Goal: Task Accomplishment & Management: Manage account settings

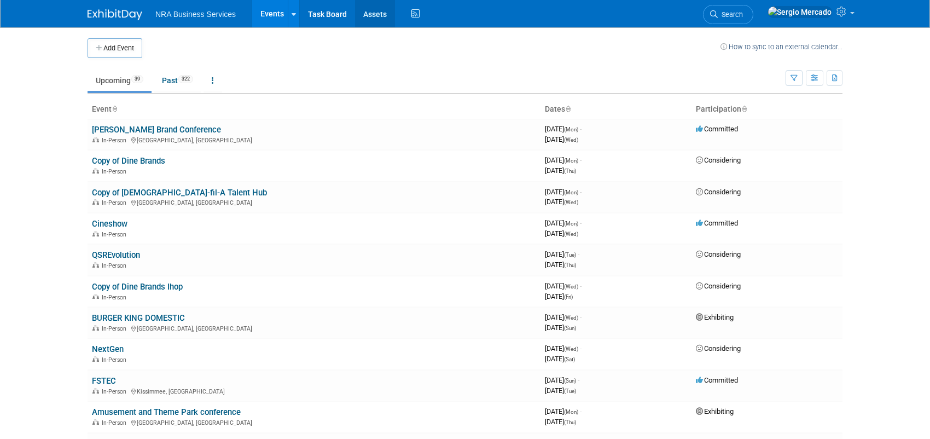
click at [370, 16] on link "Assets" at bounding box center [375, 13] width 40 height 27
click at [290, 20] on link at bounding box center [293, 13] width 11 height 27
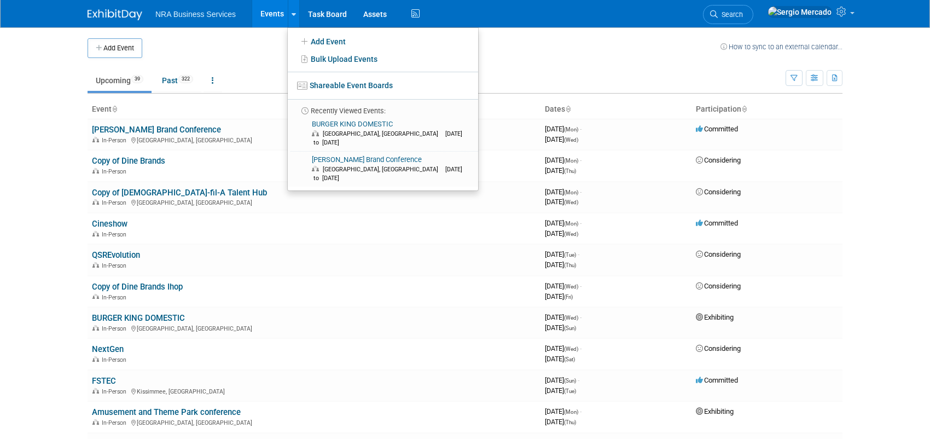
click at [260, 46] on td at bounding box center [431, 48] width 578 height 20
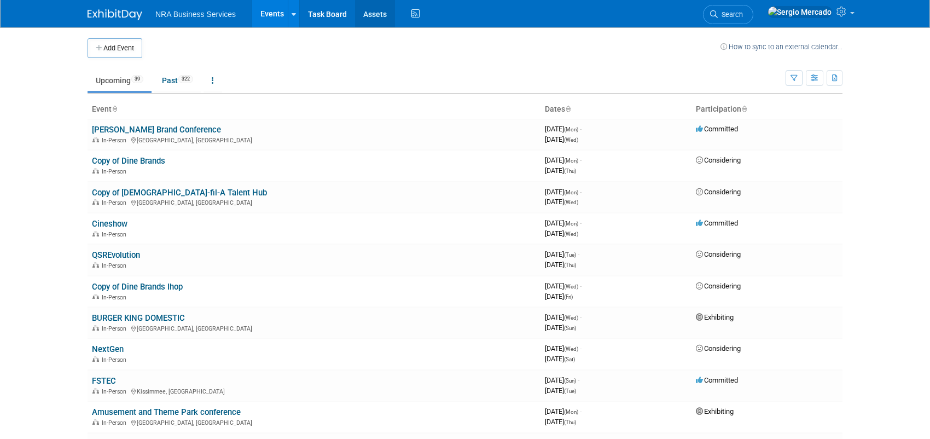
click at [381, 20] on link "Assets" at bounding box center [375, 13] width 40 height 27
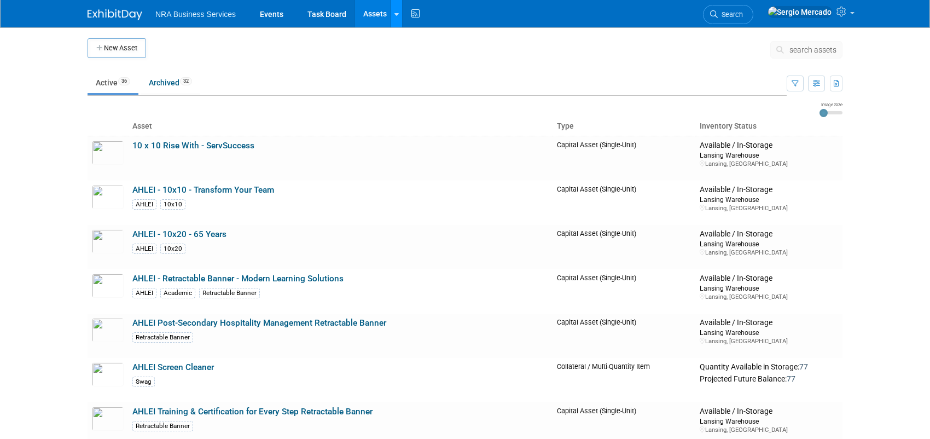
click at [394, 17] on div at bounding box center [396, 13] width 4 height 11
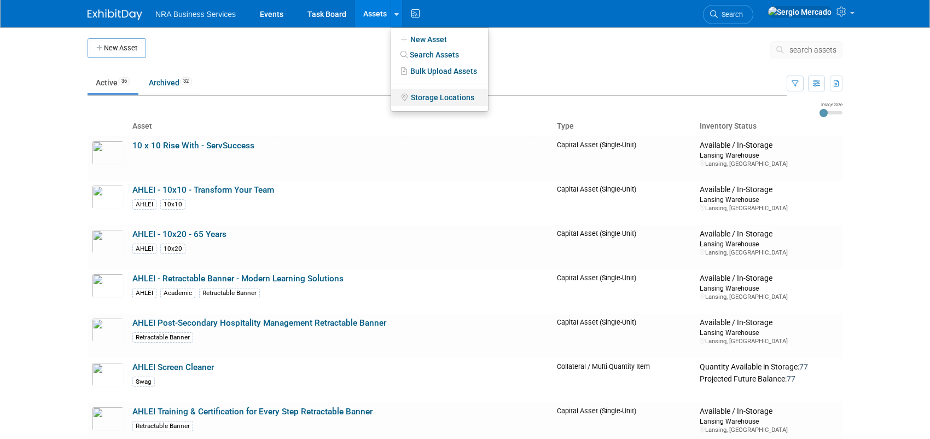
click at [431, 99] on link "Storage Locations" at bounding box center [439, 97] width 97 height 17
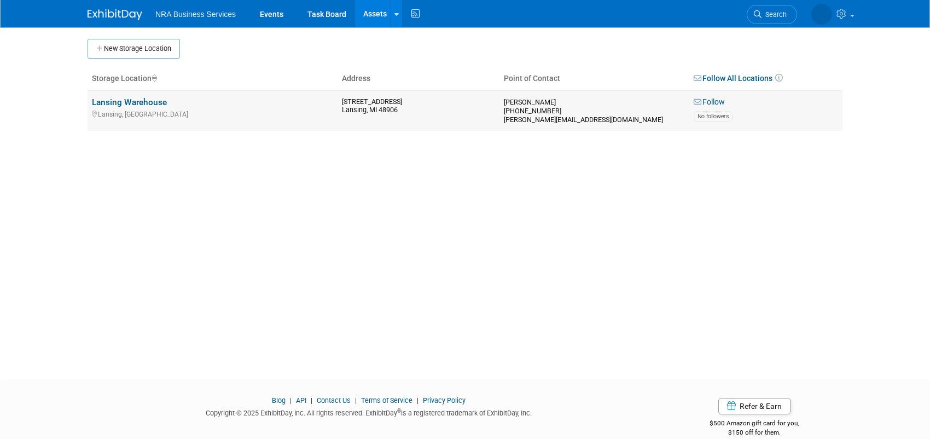
click at [142, 106] on link "Lansing Warehouse" at bounding box center [129, 102] width 75 height 10
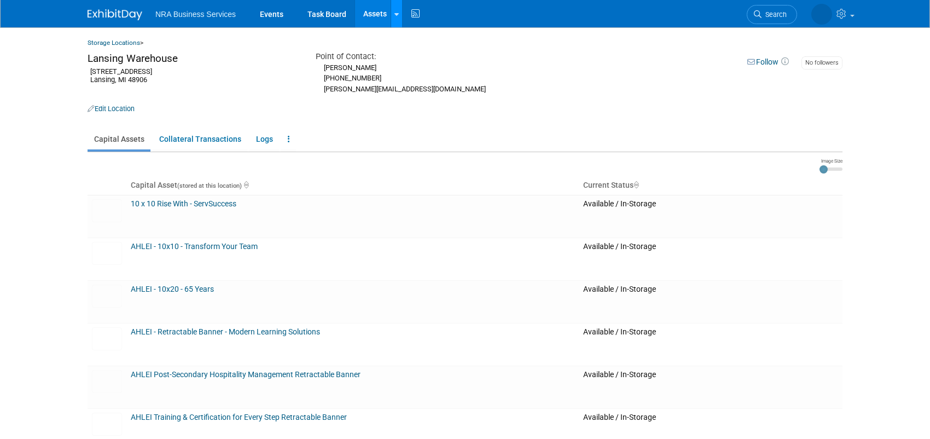
click at [397, 15] on link at bounding box center [395, 13] width 11 height 27
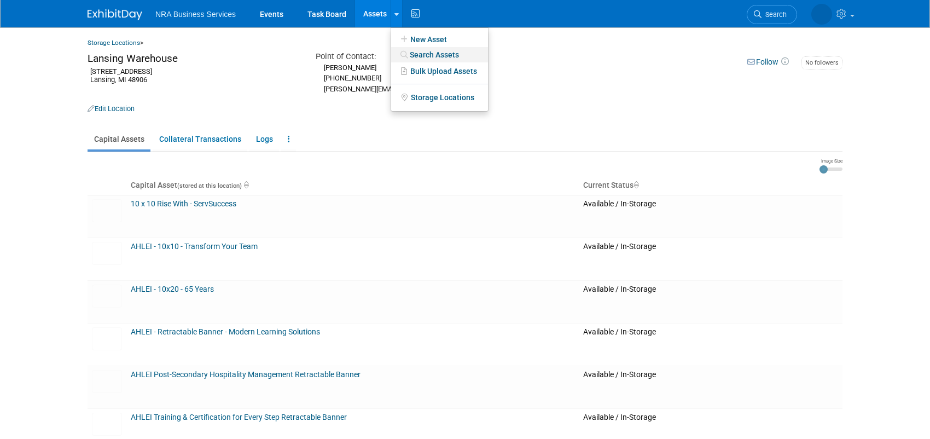
click at [418, 52] on link "Search Assets" at bounding box center [439, 54] width 97 height 15
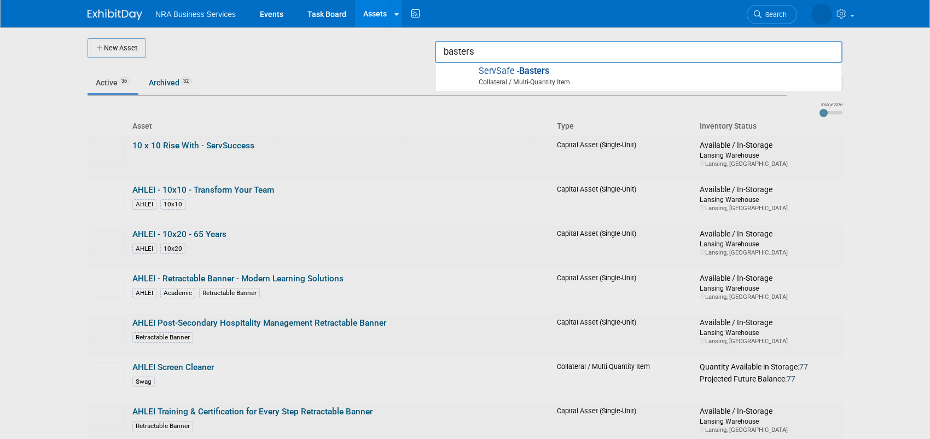
click at [538, 74] on strong "Basters" at bounding box center [534, 71] width 30 height 10
type input "ServSafe - Basters"
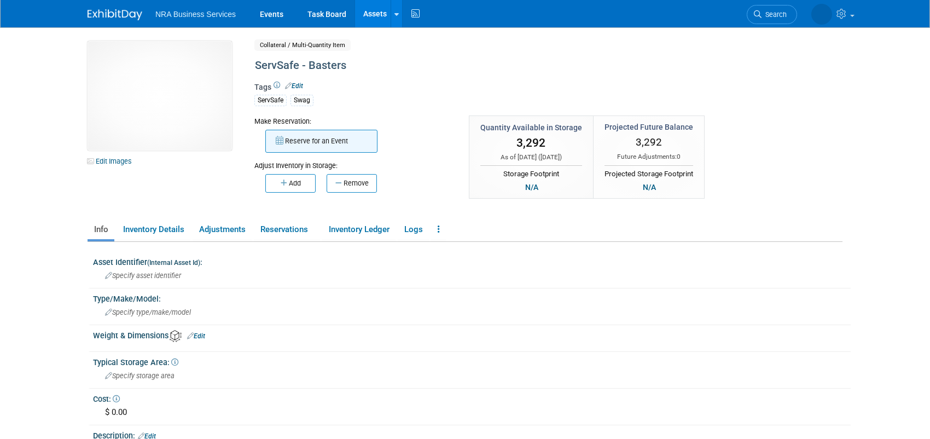
click at [303, 138] on button "Reserve for an Event" at bounding box center [321, 141] width 112 height 23
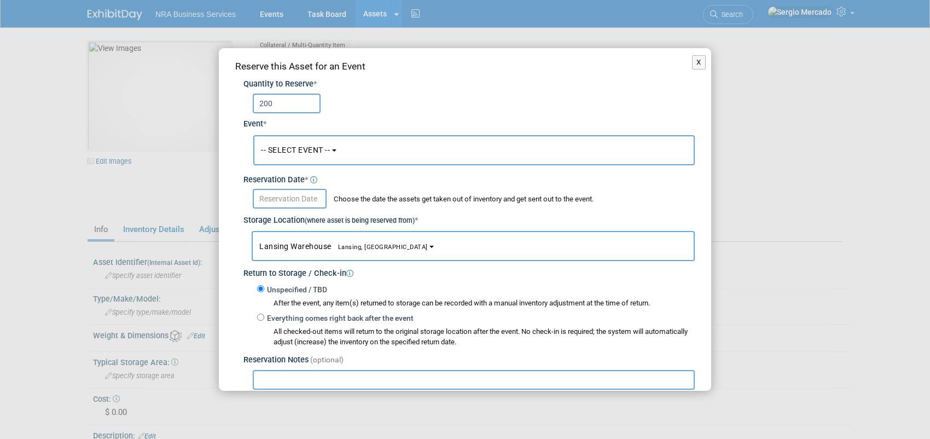
type input "200"
click at [299, 145] on span "-- SELECT EVENT --" at bounding box center [295, 149] width 69 height 9
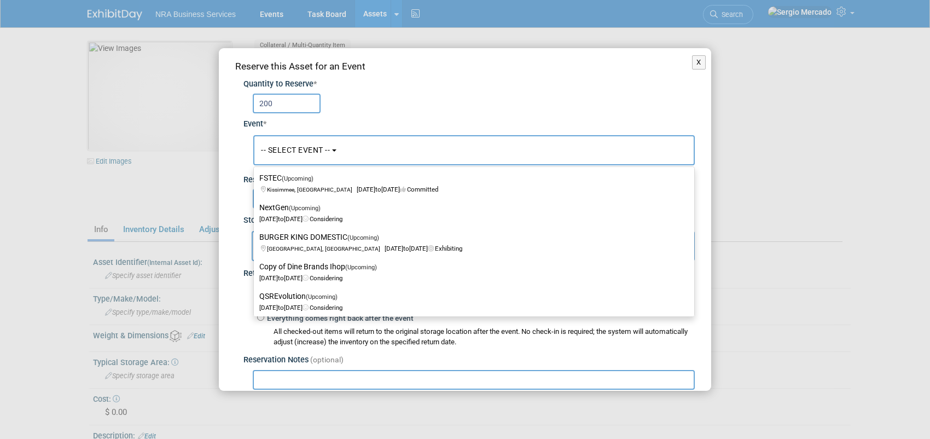
scroll to position [984, 0]
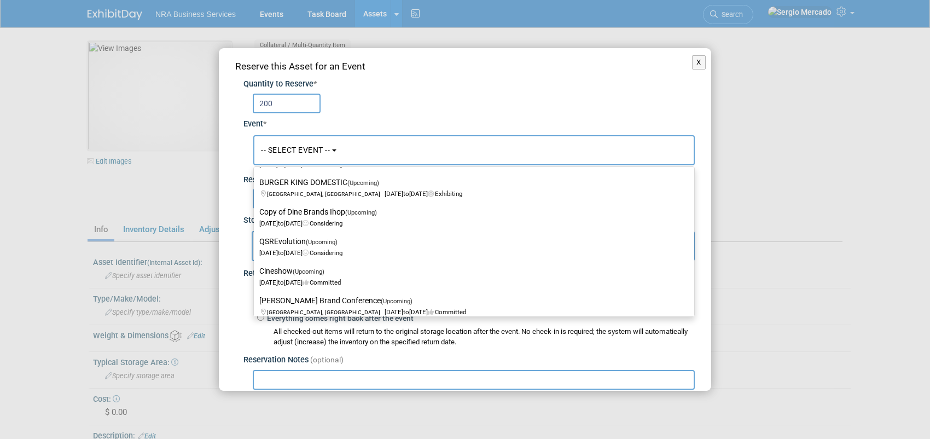
click at [232, 327] on div "Reserve this Asset for an Event Quantity to Reserve * 200 Event * -- SELECT EVE…" at bounding box center [465, 272] width 492 height 448
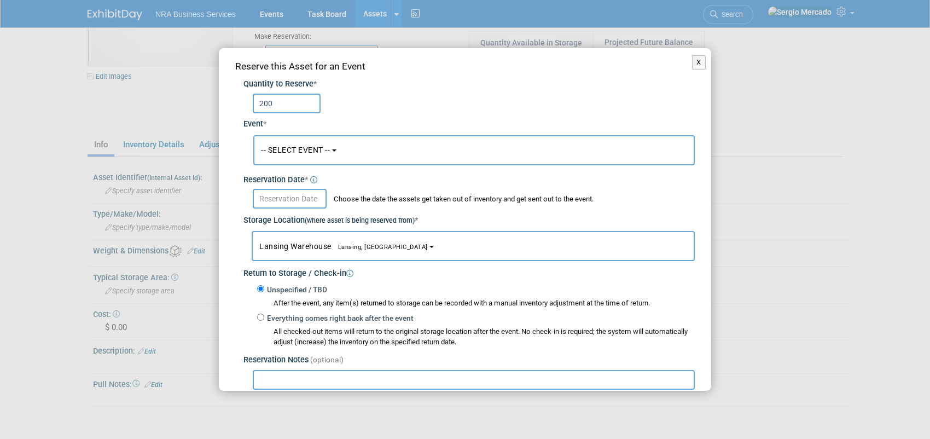
scroll to position [55, 0]
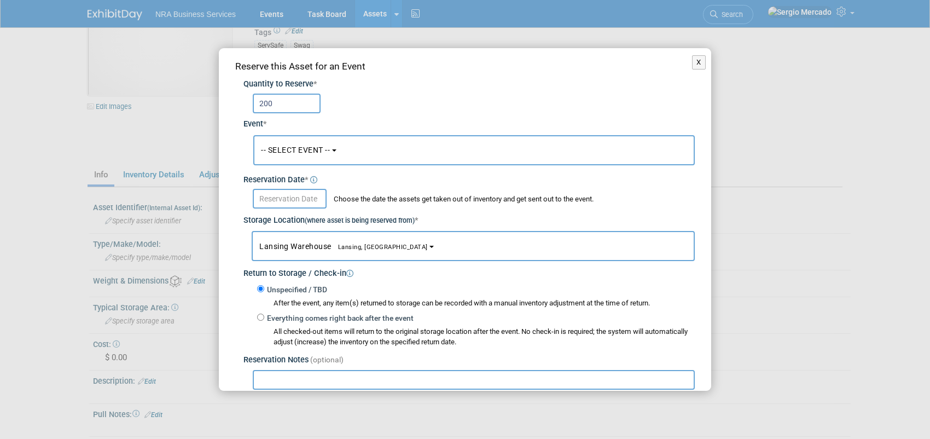
click at [349, 154] on button "-- SELECT EVENT --" at bounding box center [473, 150] width 441 height 30
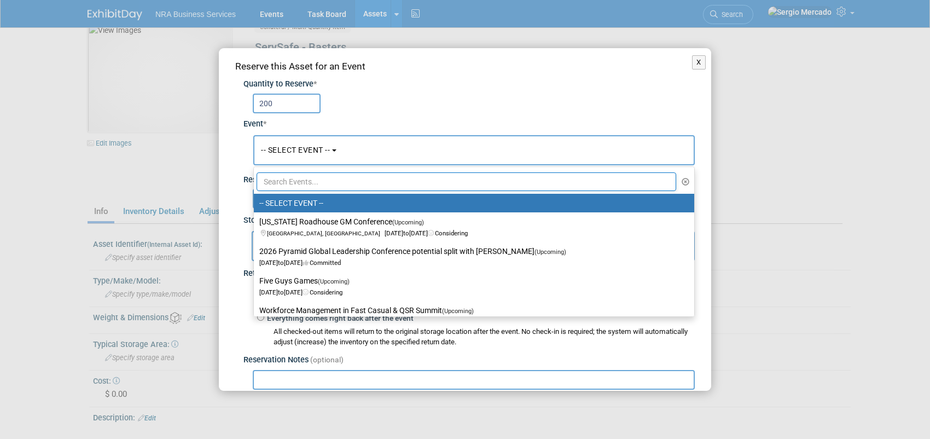
scroll to position [0, 0]
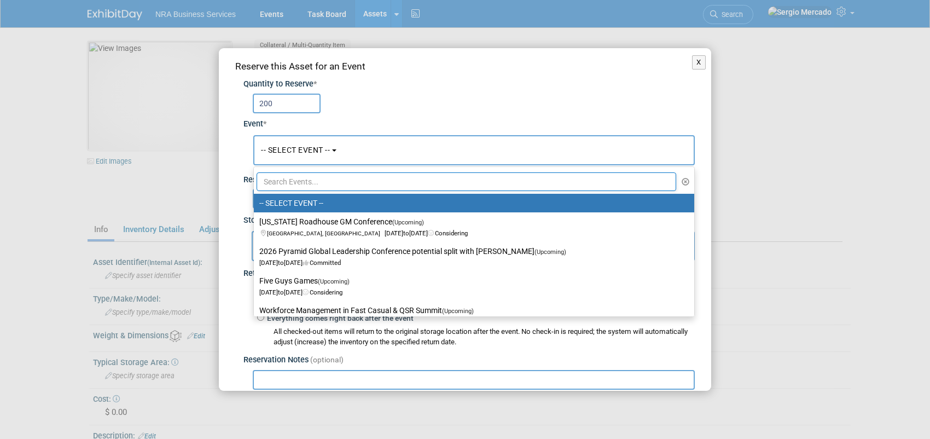
click at [356, 183] on input "text" at bounding box center [465, 181] width 419 height 19
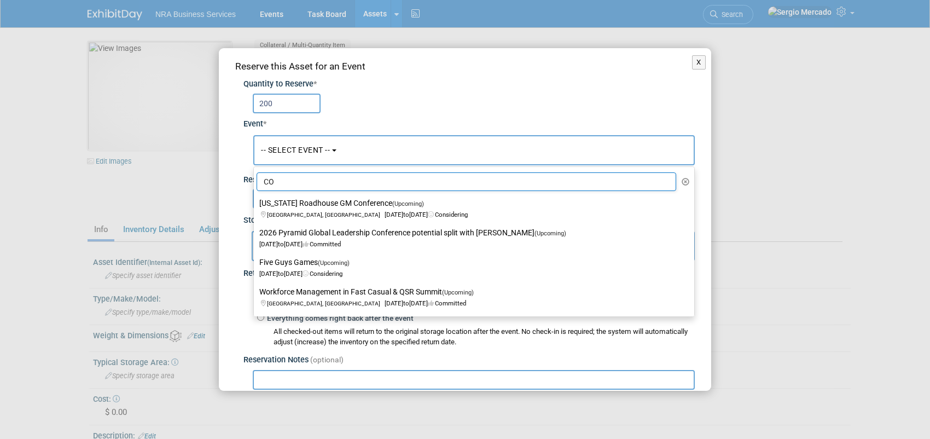
type input "C"
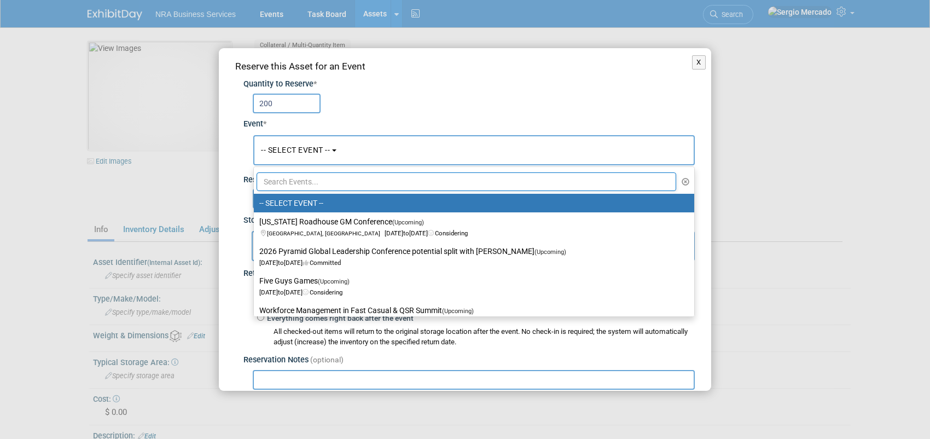
click at [342, 201] on label "-- SELECT EVENT --" at bounding box center [471, 203] width 424 height 14
click at [255, 201] on input "-- SELECT EVENT --" at bounding box center [251, 203] width 7 height 7
click at [313, 209] on label "-- SELECT EVENT --" at bounding box center [471, 203] width 424 height 14
click at [255, 207] on input "-- SELECT EVENT --" at bounding box center [251, 203] width 7 height 7
click at [574, 80] on div "Quantity to Reserve *" at bounding box center [468, 84] width 451 height 11
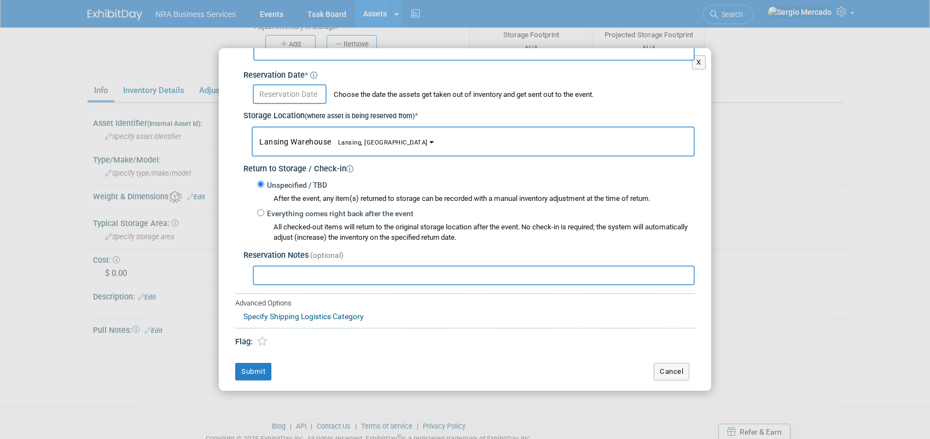
scroll to position [164, 0]
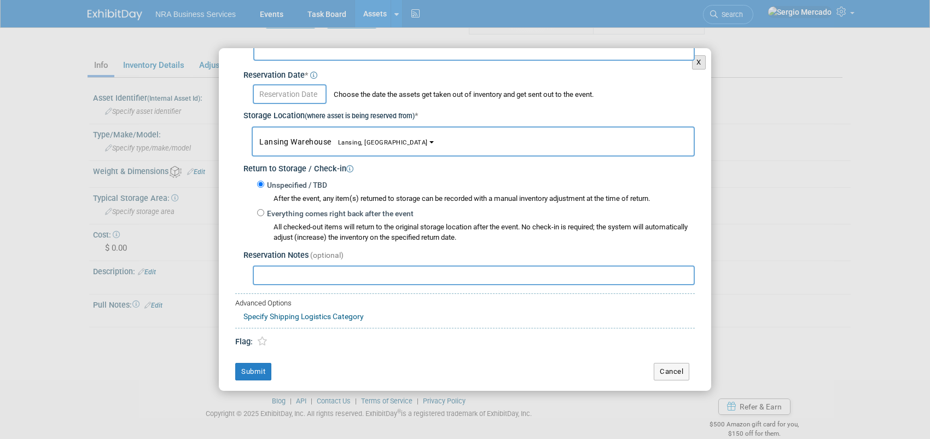
click at [692, 60] on button "X" at bounding box center [699, 62] width 14 height 14
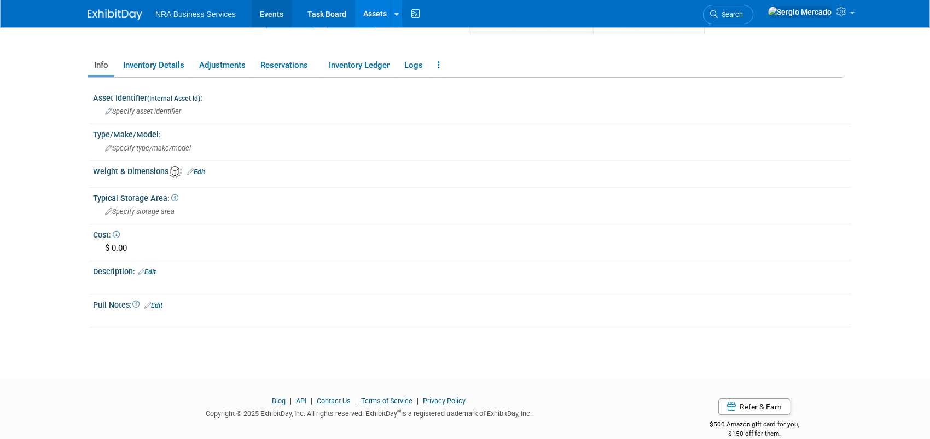
click at [268, 17] on link "Events" at bounding box center [272, 13] width 40 height 27
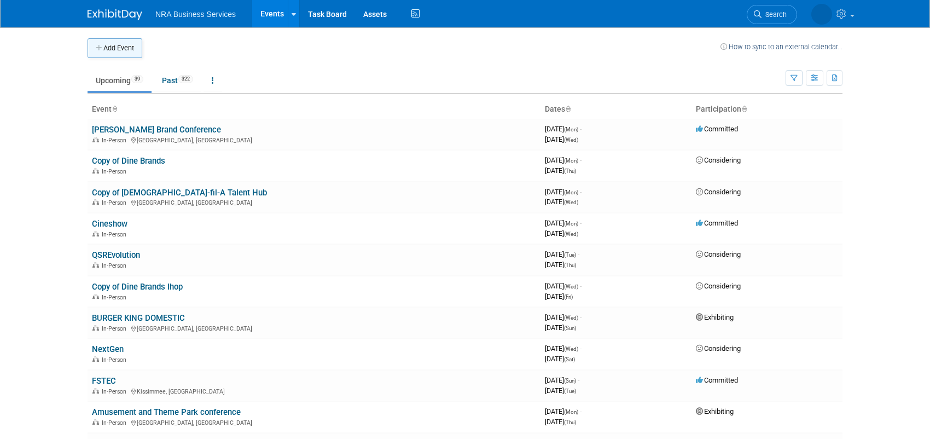
click at [135, 42] on button "Add Event" at bounding box center [114, 48] width 55 height 20
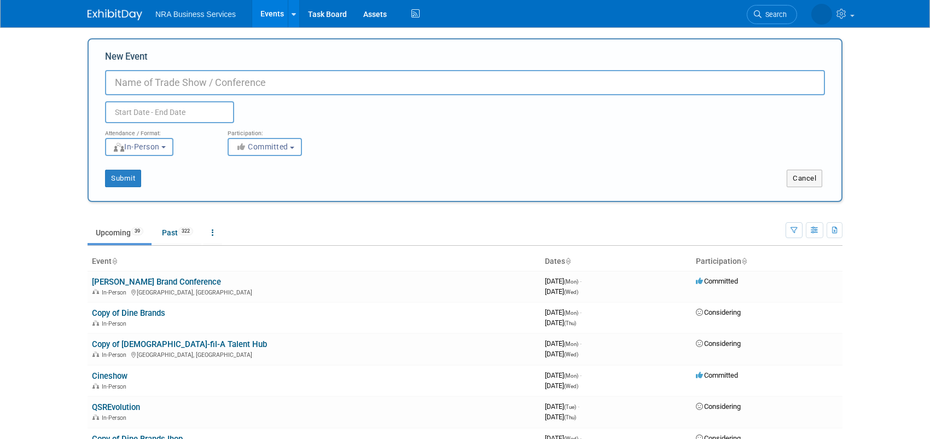
click at [159, 82] on input "New Event" at bounding box center [465, 82] width 720 height 25
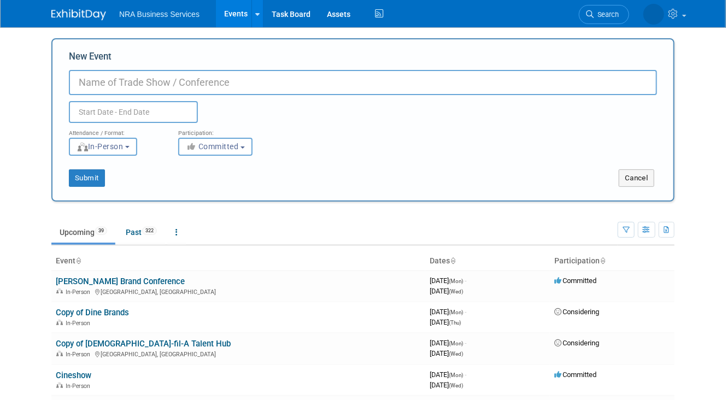
click at [132, 72] on input "New Event" at bounding box center [363, 82] width 588 height 25
paste input "Colorado Department of Public Health and Environment"
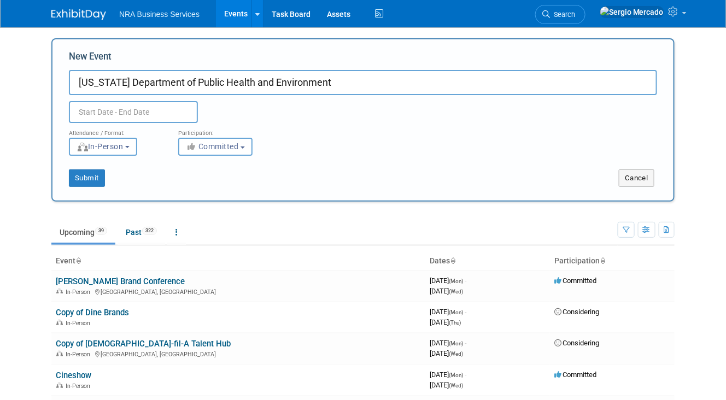
type input "Colorado Department of Public Health and Environment"
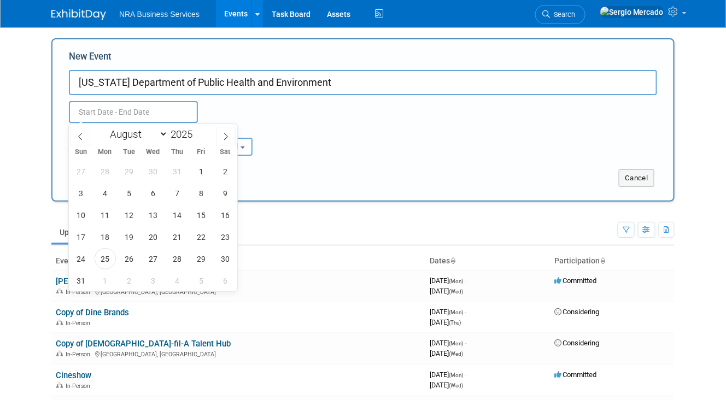
click at [151, 111] on input "text" at bounding box center [133, 112] width 129 height 22
click at [107, 281] on span "1" at bounding box center [105, 280] width 21 height 21
click at [106, 284] on span "1" at bounding box center [105, 280] width 21 height 21
type input "Sep 1, 2025 to Sep 1, 2025"
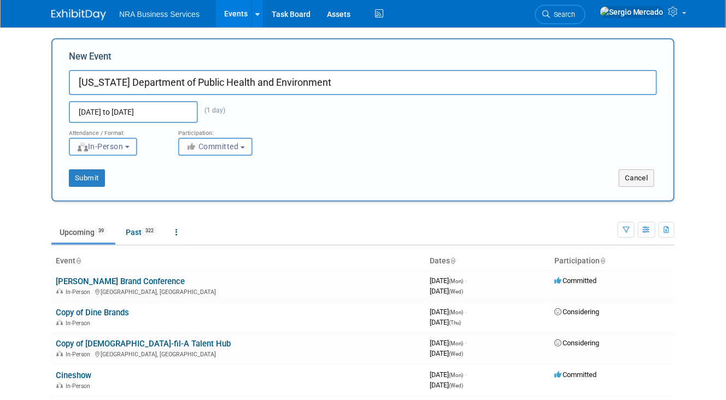
click at [134, 148] on button "In-Person" at bounding box center [103, 147] width 68 height 18
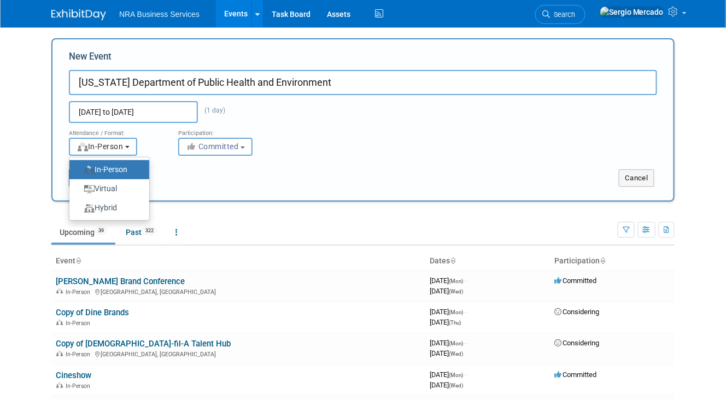
click at [137, 154] on button "In-Person" at bounding box center [103, 147] width 68 height 18
drag, startPoint x: 242, startPoint y: 145, endPoint x: 248, endPoint y: 147, distance: 6.2
click at [242, 145] on button "Committed" at bounding box center [215, 147] width 74 height 18
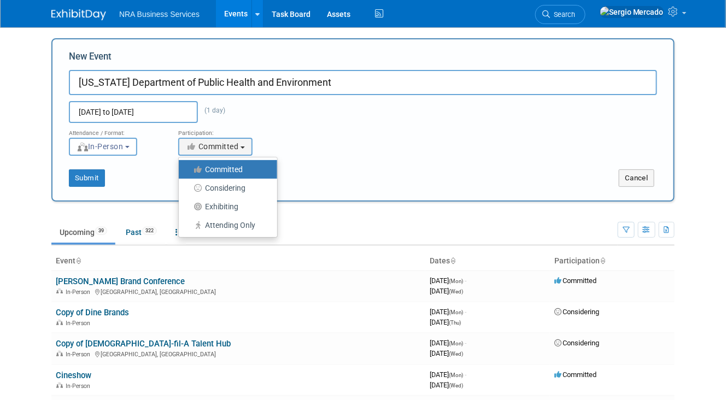
click at [301, 148] on div "Attendance / Format: <img src="https://www.exhibitday.com/Images/Format-InPerso…" at bounding box center [363, 139] width 605 height 33
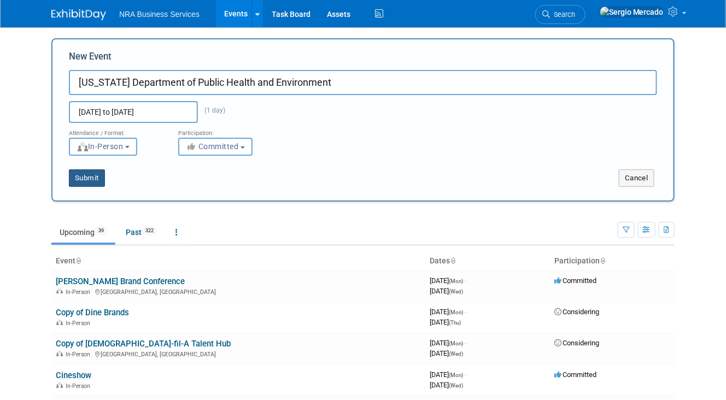
click at [95, 182] on button "Submit" at bounding box center [87, 178] width 36 height 17
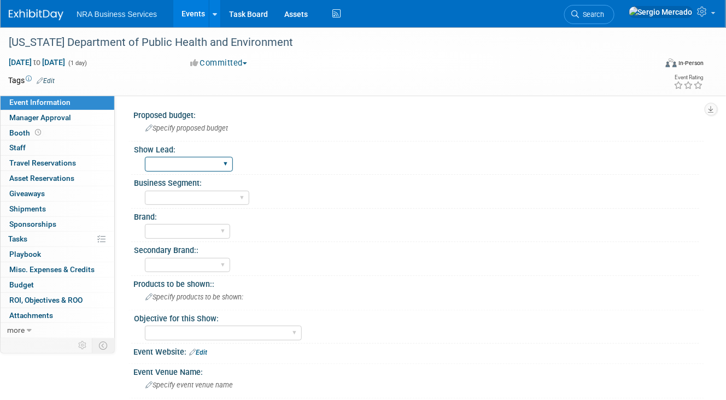
click at [223, 163] on select "Guy W Shane Q Shane R Alisha G Kay A Catherine V Renee H Chip R Robin B Dennie …" at bounding box center [189, 164] width 88 height 15
click at [145, 157] on select "Guy W Shane Q Shane R Alisha G Kay A Catherine V Renee H Chip R Robin B Dennie …" at bounding box center [189, 164] width 88 height 15
click at [324, 194] on div "Industry - Lodging Industry - Restaurant Corrections Government Career & Academ…" at bounding box center [422, 196] width 554 height 17
click at [223, 165] on select "Guy W Shane Q Shane R Alisha G Kay A Catherine V Renee H Chip R Robin B Dennie …" at bounding box center [189, 164] width 88 height 15
select select "Kay A"
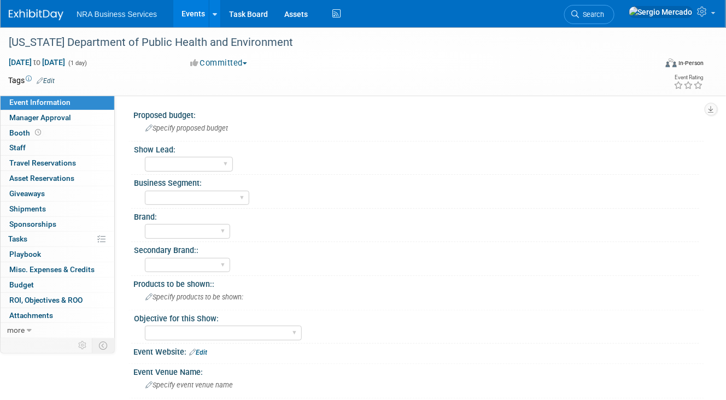
click at [291, 231] on div "ServSafe AHLEI NRFSP NRA MFHA Restaurant Owner Health Markets Optum Perks RX Se…" at bounding box center [422, 229] width 554 height 17
click at [215, 160] on select "Guy W Shane Q Shane R Alisha G Kay A Catherine V Renee H Chip R Robin B Dennie …" at bounding box center [189, 164] width 88 height 15
select select
click at [145, 157] on select "Guy W Shane Q Shane R Alisha G Kay A Catherine V Renee H Chip R Robin B Dennie …" at bounding box center [189, 164] width 88 height 15
click at [241, 199] on select "Industry - Lodging Industry - Restaurant Corrections Government Career & Academ…" at bounding box center [197, 198] width 104 height 15
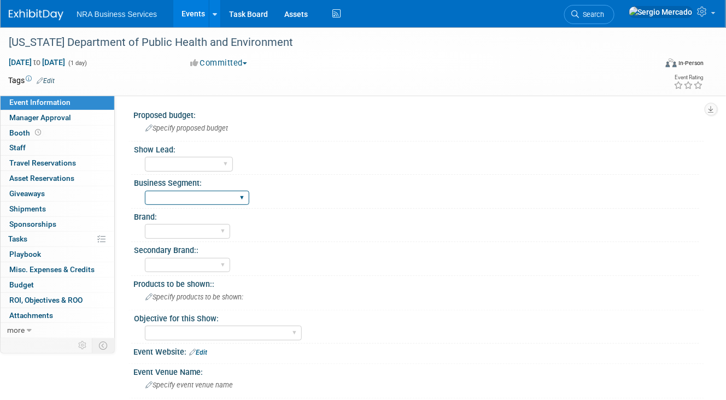
select select "Marketing"
click at [145, 191] on select "Industry - Lodging Industry - Restaurant Corrections Government Career & Academ…" at bounding box center [197, 198] width 104 height 15
click at [217, 229] on select "ServSafe AHLEI NRFSP NRA MFHA Restaurant Owner Health Markets Optum Perks RX Se…" at bounding box center [187, 231] width 85 height 15
select select "ServSafe"
click at [145, 224] on select "ServSafe AHLEI NRFSP NRA MFHA Restaurant Owner Health Markets Optum Perks RX Se…" at bounding box center [187, 231] width 85 height 15
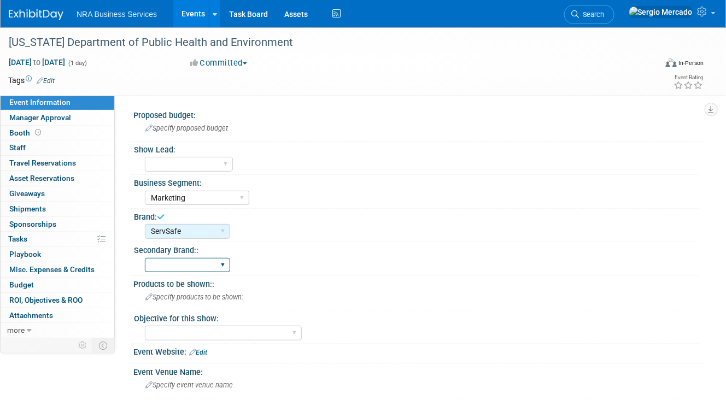
click at [217, 269] on select "ServSafe AHLEI NRFSP NRA MFHA Restaurant Owner Health Markets Optum Perks RX Se…" at bounding box center [187, 265] width 85 height 15
select select "ServSafe"
click at [145, 258] on select "ServSafe AHLEI NRFSP NRA MFHA Restaurant Owner Health Markets Optum Perks RX Se…" at bounding box center [187, 265] width 85 height 15
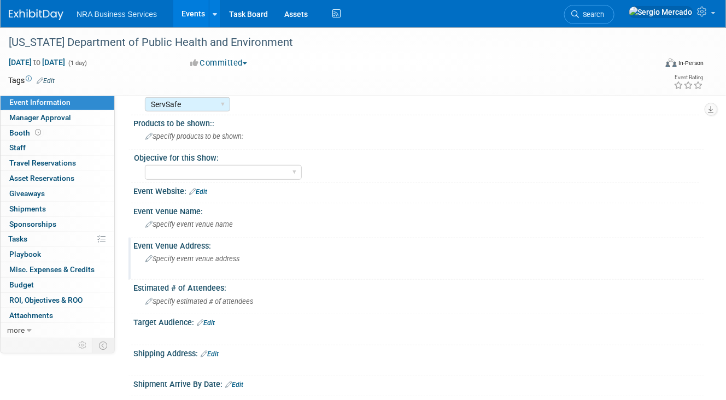
scroll to position [164, 0]
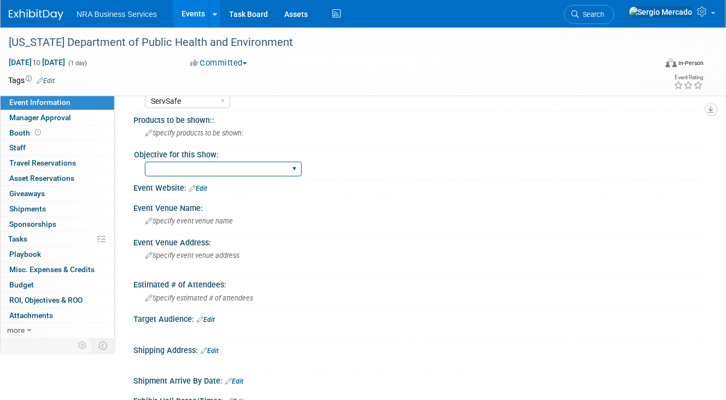
click at [231, 171] on select "Sales and Lead Opportunities Developing New Business Relationships Brand Presen…" at bounding box center [223, 169] width 157 height 15
select select "Brand Presence"
click at [145, 162] on select "Sales and Lead Opportunities Developing New Business Relationships Brand Presen…" at bounding box center [223, 169] width 157 height 15
click at [232, 217] on span "Specify event venue name" at bounding box center [188, 221] width 87 height 8
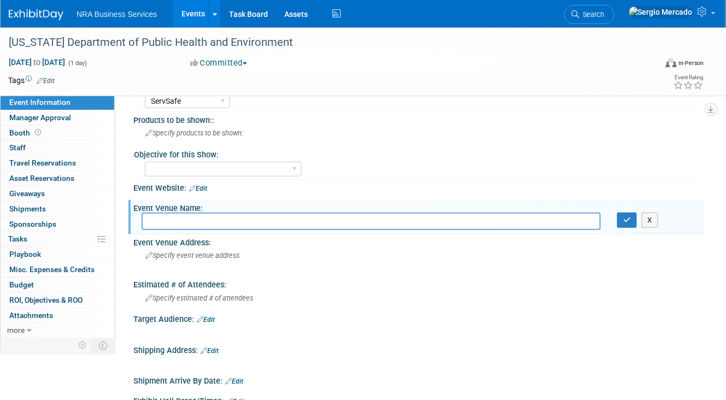
click at [160, 220] on input "text" at bounding box center [371, 221] width 459 height 17
paste input "[US_STATE] Department of Public Health and Environment"
type input "[US_STATE] Department of Public Health and Environment"
click at [185, 252] on span "Specify event venue address" at bounding box center [192, 256] width 94 height 8
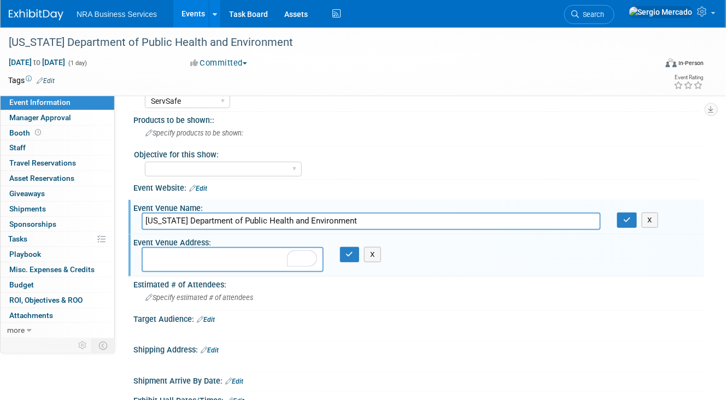
click at [170, 258] on textarea "To enrich screen reader interactions, please activate Accessibility in Grammarl…" at bounding box center [233, 259] width 182 height 25
paste textarea "Attn: Kayla Sherrell 4300 Cherry Creek Drive South Denver, CO 80246"
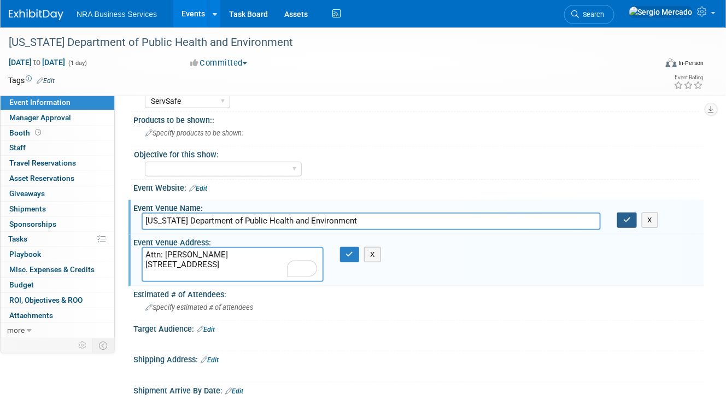
type textarea "Attn: Kayla Sherrell 4300 Cherry Creek Drive South Denver, CO 80246"
click at [625, 220] on icon "button" at bounding box center [627, 220] width 8 height 7
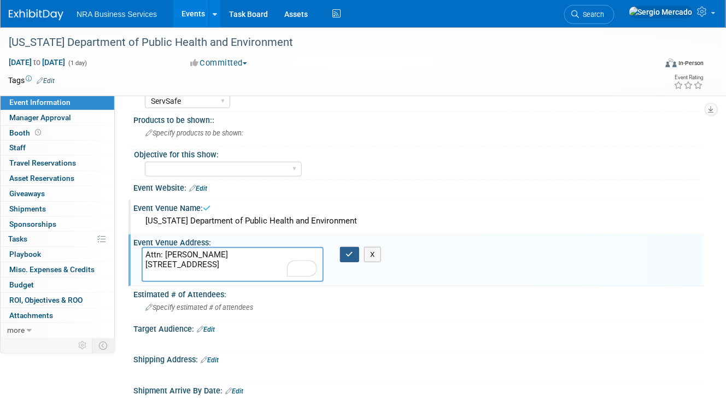
click at [350, 251] on icon "button" at bounding box center [350, 254] width 8 height 7
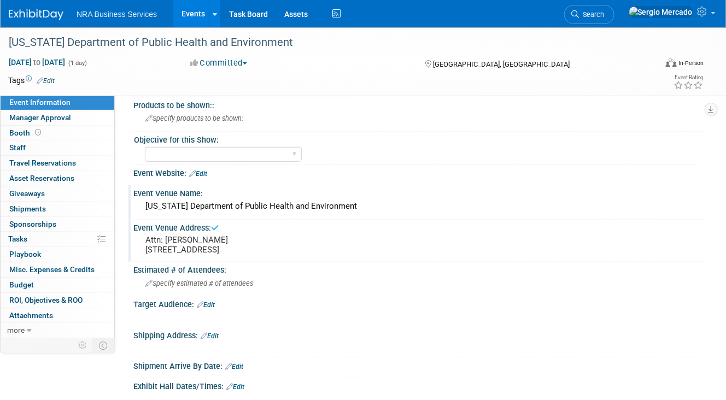
scroll to position [273, 0]
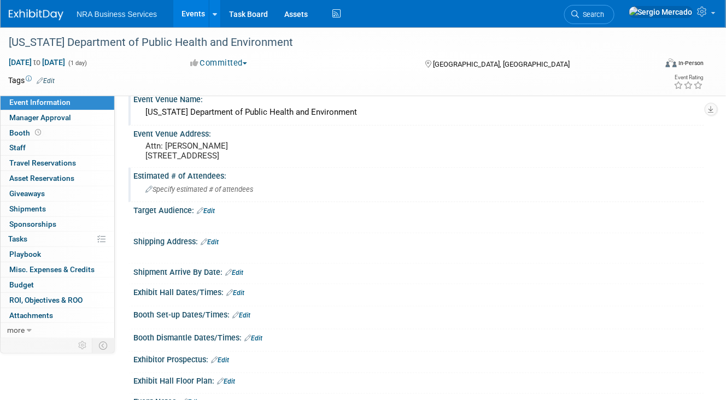
click at [153, 194] on span "Specify estimated # of attendees" at bounding box center [199, 189] width 108 height 8
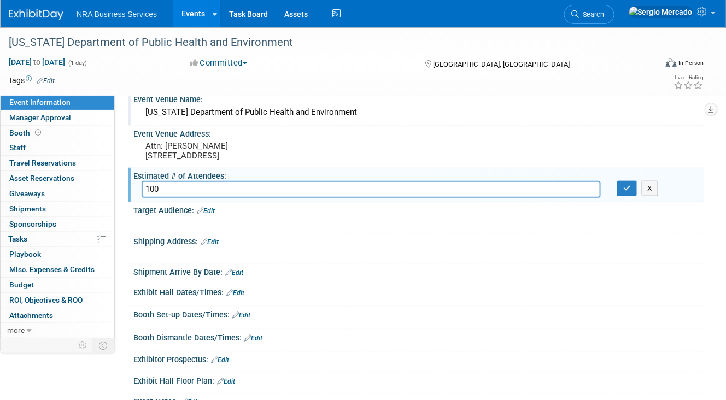
click at [391, 229] on div at bounding box center [368, 223] width 450 height 11
click at [164, 196] on input "100" at bounding box center [371, 189] width 459 height 17
type input "1000"
click at [351, 241] on div "Shipping Address: Edit" at bounding box center [418, 241] width 571 height 14
click at [211, 211] on div "Target Audience: Edit" at bounding box center [418, 209] width 571 height 14
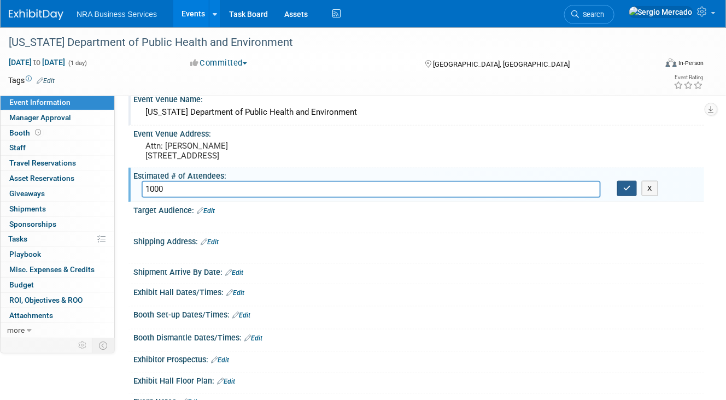
click at [629, 192] on icon "button" at bounding box center [627, 188] width 8 height 7
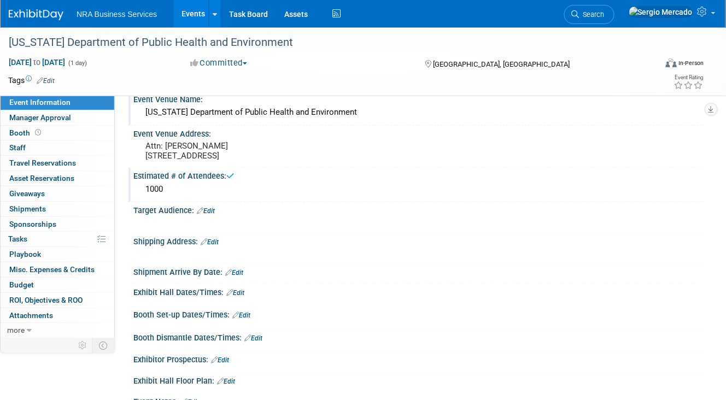
click at [199, 214] on icon at bounding box center [200, 210] width 7 height 7
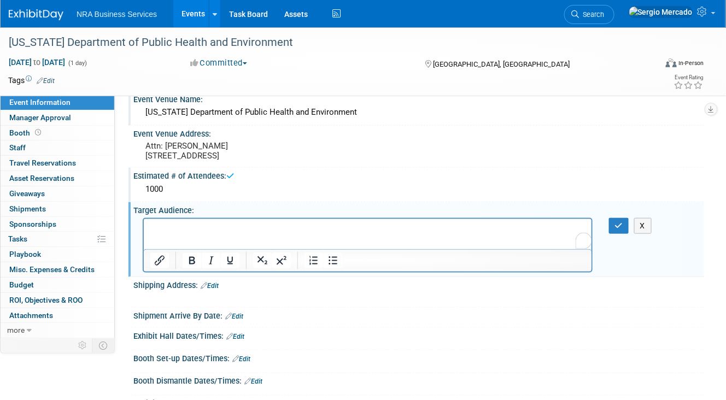
scroll to position [0, 0]
click at [612, 227] on button "button" at bounding box center [619, 226] width 20 height 16
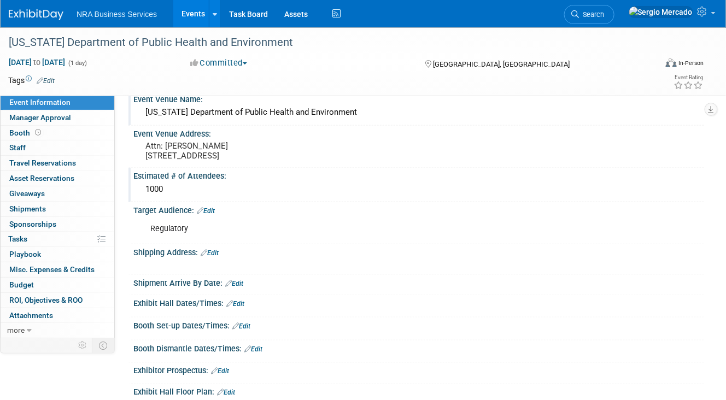
click at [214, 257] on link "Edit" at bounding box center [210, 253] width 18 height 8
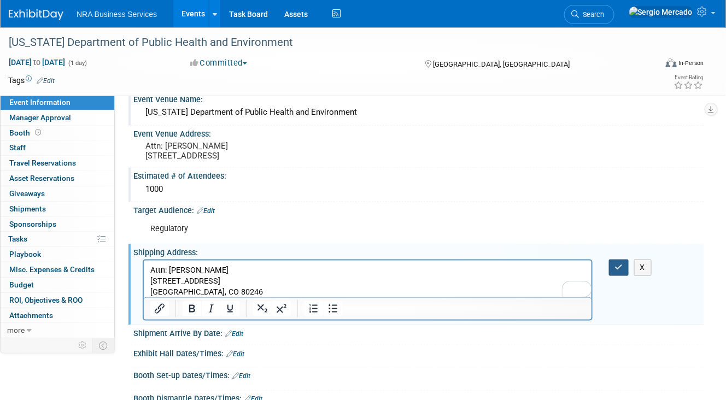
click at [618, 271] on icon "button" at bounding box center [619, 268] width 8 height 8
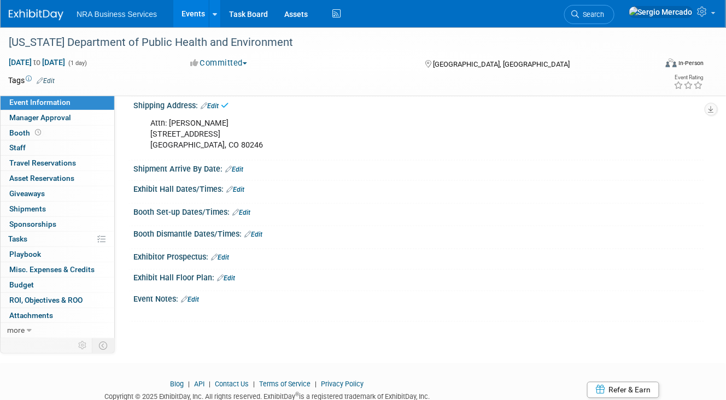
scroll to position [437, 0]
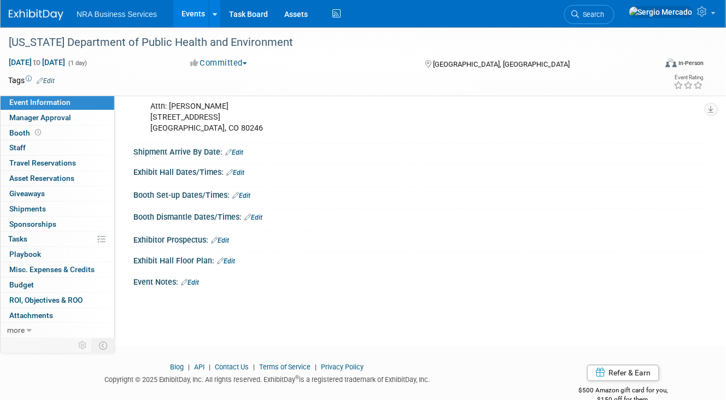
click at [236, 153] on link "Edit" at bounding box center [234, 153] width 18 height 8
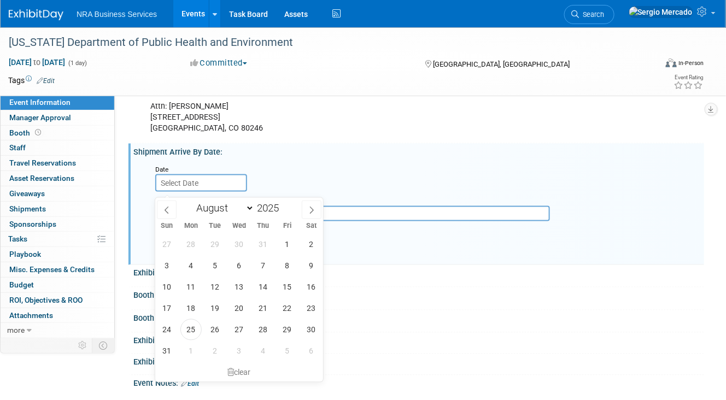
click at [210, 189] on input "text" at bounding box center [201, 182] width 92 height 17
click at [196, 352] on span "1" at bounding box center [190, 351] width 21 height 21
type input "[DATE]"
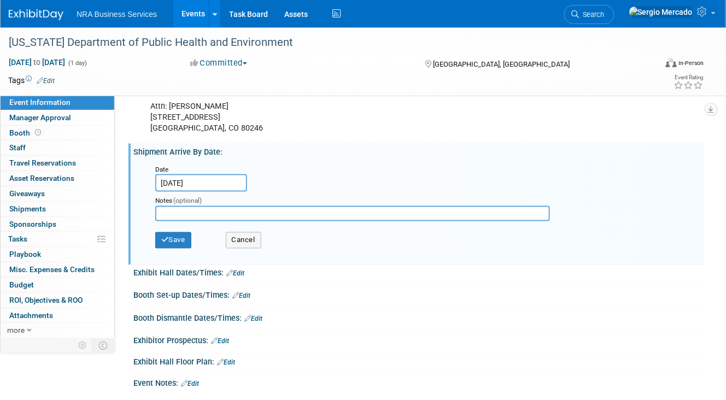
click at [199, 220] on input "text" at bounding box center [352, 213] width 395 height 15
click at [183, 241] on button "Save" at bounding box center [173, 240] width 36 height 16
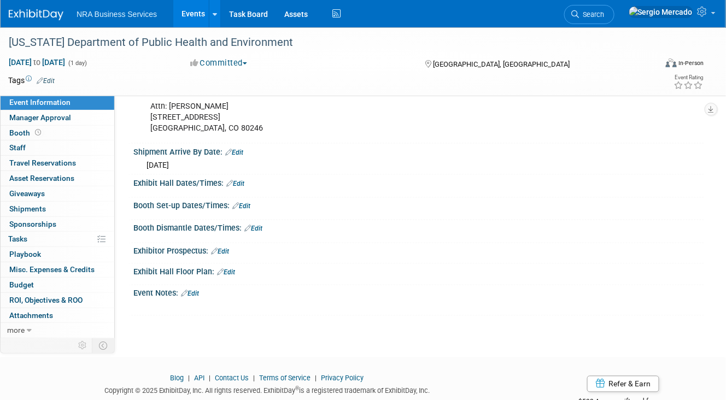
click at [234, 188] on link "Edit" at bounding box center [235, 184] width 18 height 8
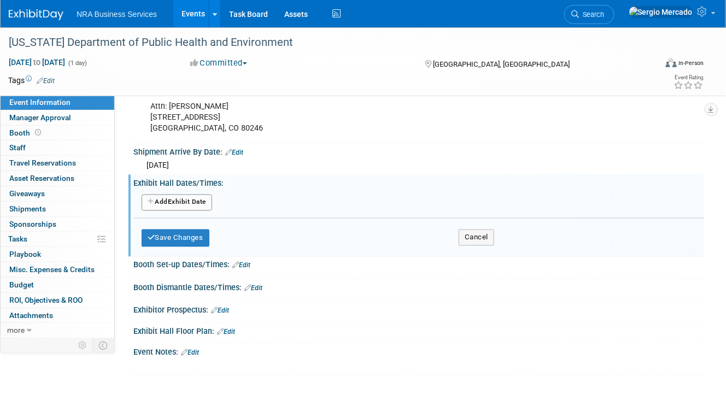
click at [200, 208] on button "Add Another Exhibit Date" at bounding box center [177, 203] width 71 height 16
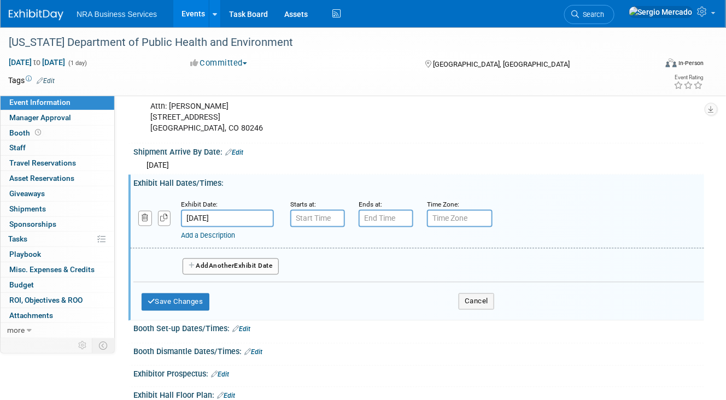
type input "7:00 AM"
click at [315, 225] on input "7:00 AM" at bounding box center [317, 218] width 55 height 17
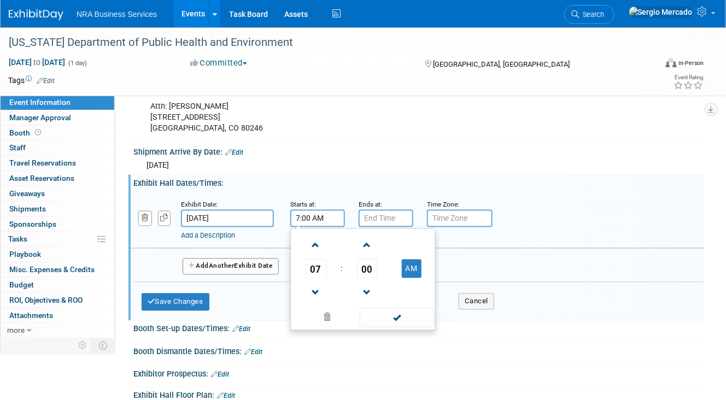
type input "7:00 PM"
click at [397, 224] on input "7:00 PM" at bounding box center [386, 218] width 55 height 17
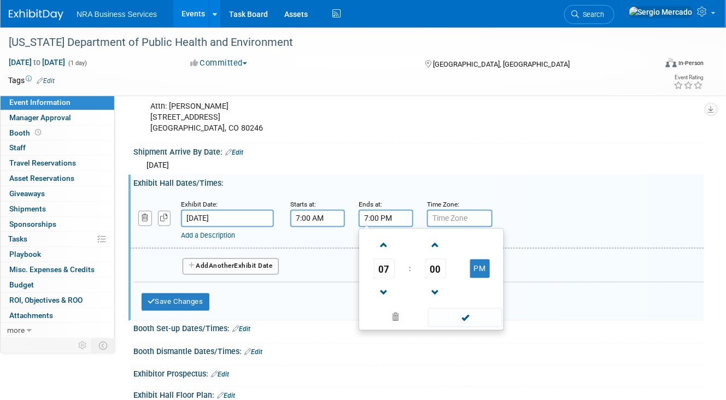
click at [314, 297] on div "Save Changes Cancel" at bounding box center [318, 300] width 353 height 34
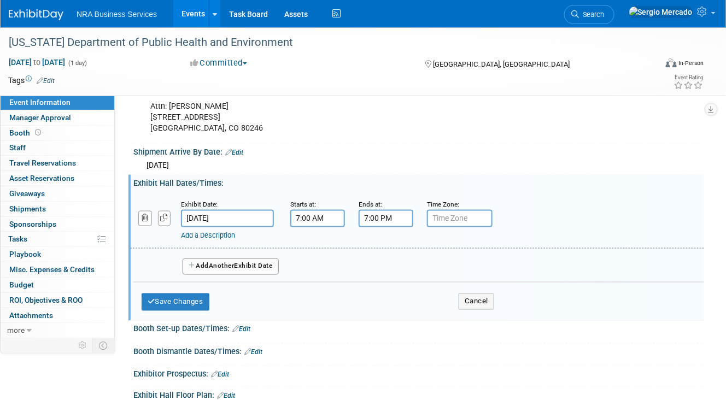
click at [456, 227] on input "text" at bounding box center [460, 218] width 66 height 17
click at [460, 222] on input "text" at bounding box center [460, 218] width 66 height 17
type input "m"
type input "MT"
click at [275, 301] on div "Save Changes Cancel" at bounding box center [318, 300] width 353 height 34
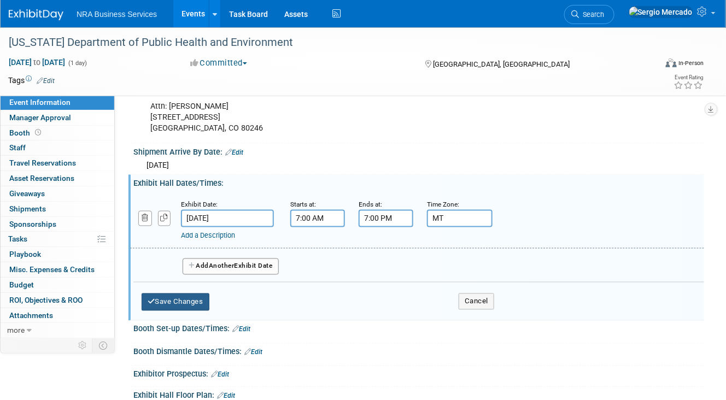
click at [192, 308] on button "Save Changes" at bounding box center [176, 302] width 68 height 17
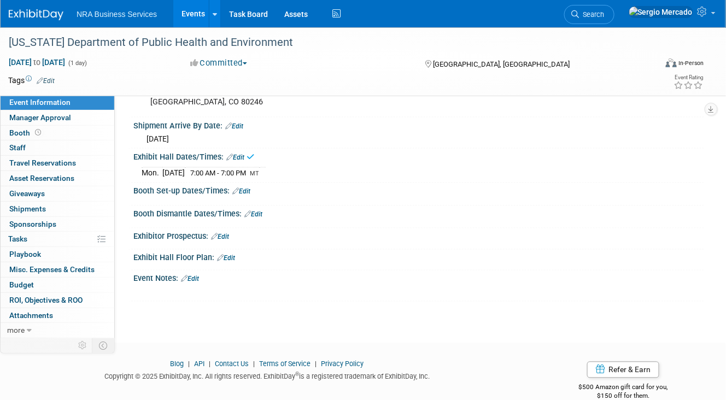
scroll to position [485, 0]
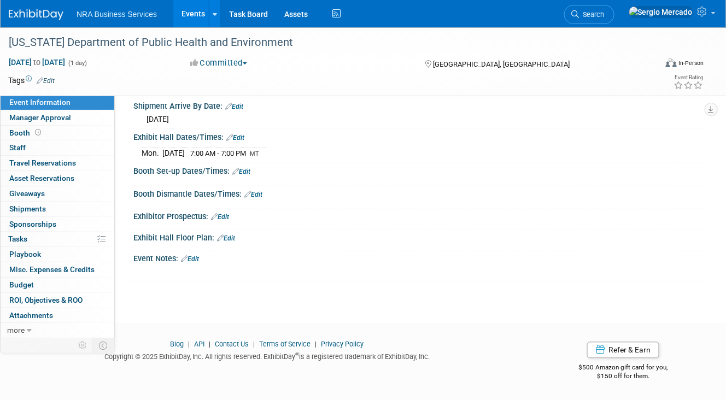
click at [244, 175] on link "Edit" at bounding box center [241, 172] width 18 height 8
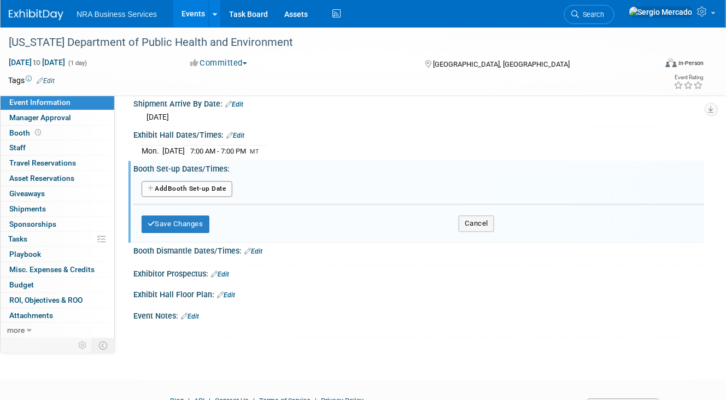
click at [220, 195] on button "Add Another Booth Set-up Date" at bounding box center [187, 190] width 91 height 16
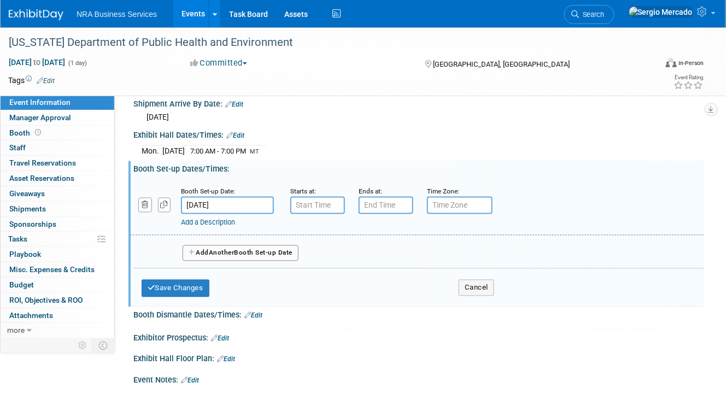
type input "7:00 AM"
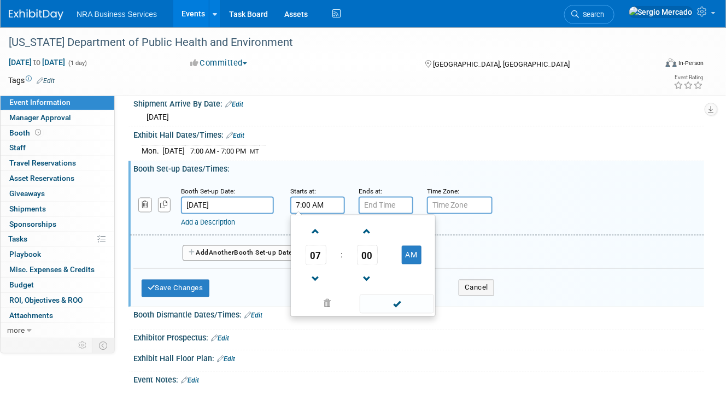
click at [324, 207] on input "7:00 AM" at bounding box center [317, 205] width 55 height 17
type input "7:00 PM"
click at [404, 208] on input "7:00 PM" at bounding box center [386, 205] width 55 height 17
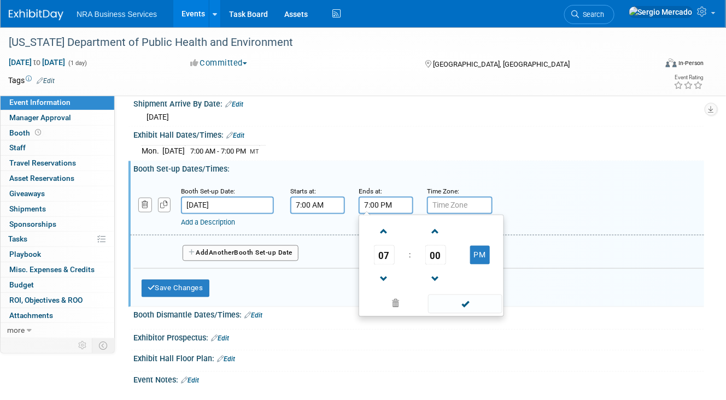
click at [447, 211] on input "text" at bounding box center [460, 205] width 66 height 17
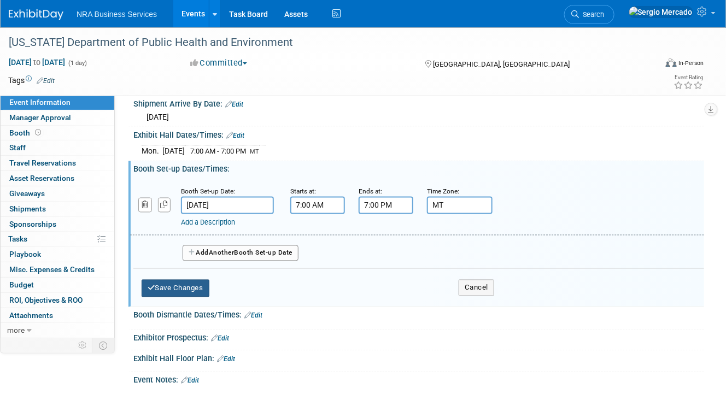
type input "MT"
click at [170, 288] on button "Save Changes" at bounding box center [176, 288] width 68 height 17
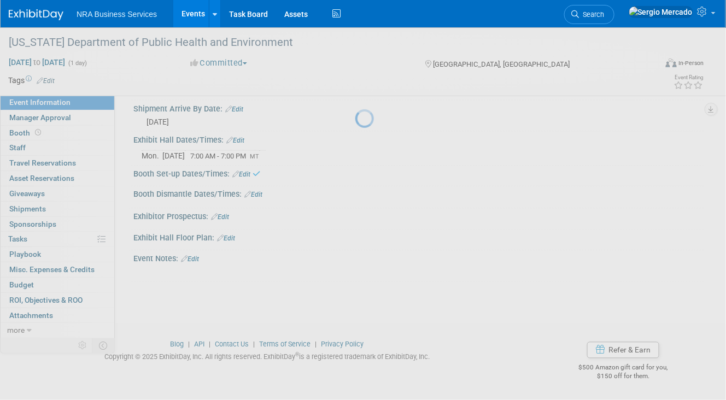
scroll to position [482, 0]
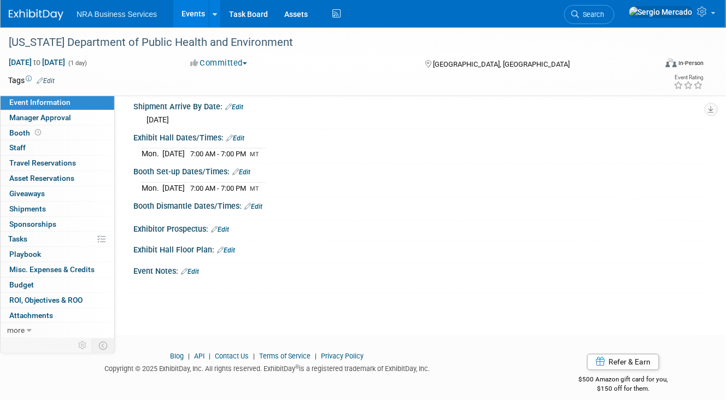
click at [195, 274] on link "Edit" at bounding box center [190, 272] width 18 height 8
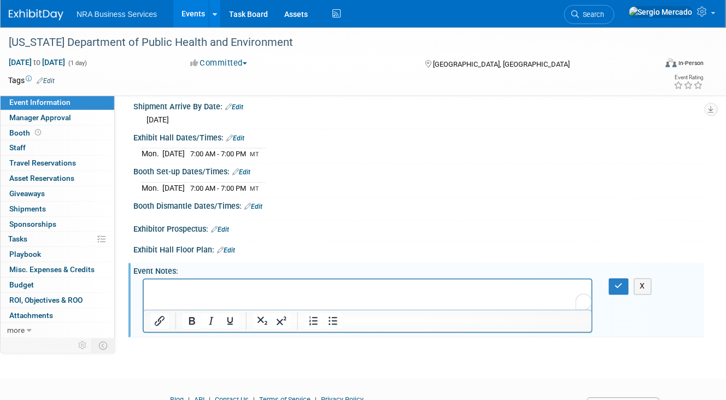
scroll to position [0, 0]
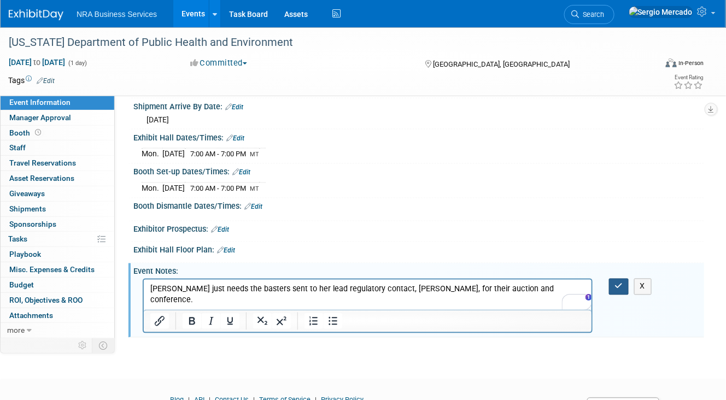
click at [623, 285] on button "button" at bounding box center [619, 287] width 20 height 16
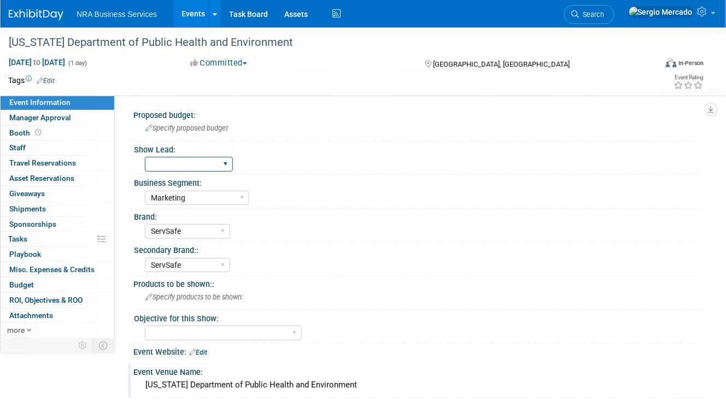
click at [216, 162] on select "Guy W Shane Q Shane R Alisha G Kay A Catherine V Renee H Chip R Robin B Dennie …" at bounding box center [189, 164] width 88 height 15
select select "Terry G"
click at [145, 157] on select "Guy W Shane Q Shane R Alisha G Kay A Catherine V Renee H Chip R Robin B Dennie …" at bounding box center [189, 164] width 88 height 15
click at [372, 215] on div "Brand:" at bounding box center [416, 216] width 565 height 14
click at [38, 195] on span "Giveaways 0" at bounding box center [27, 193] width 36 height 9
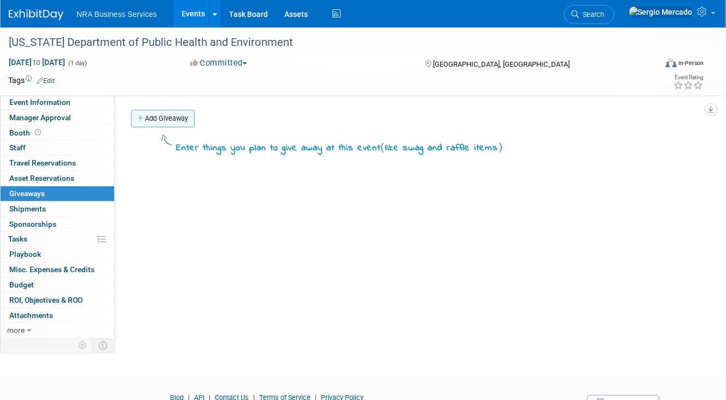
click at [161, 118] on link "Add Giveaway" at bounding box center [162, 118] width 63 height 17
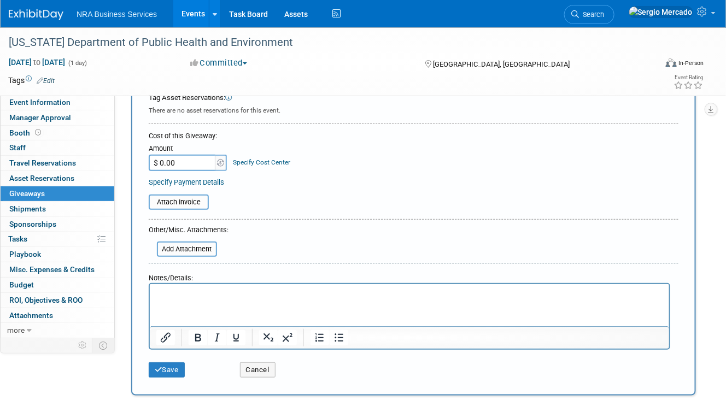
scroll to position [109, 0]
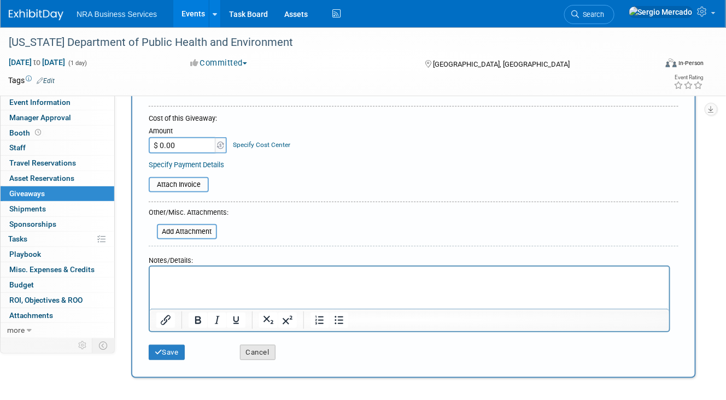
type input "Basters"
click at [262, 352] on button "Cancel" at bounding box center [258, 352] width 36 height 15
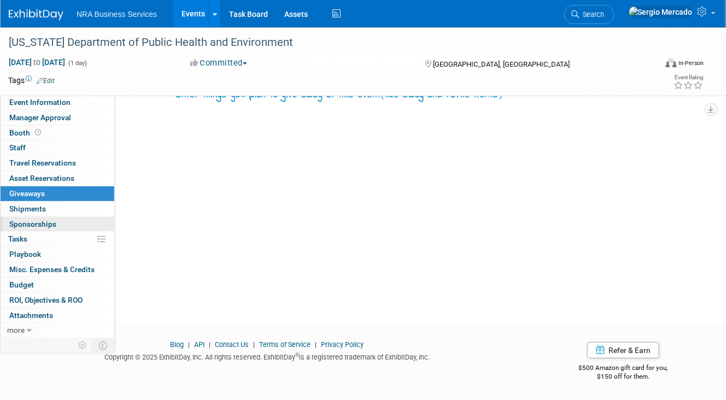
scroll to position [0, 0]
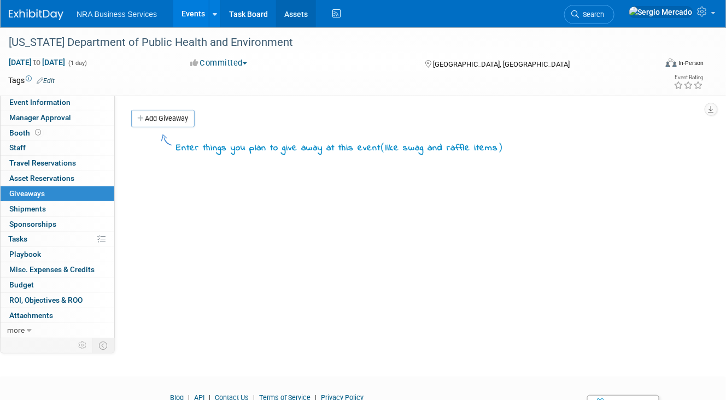
click at [300, 17] on link "Assets" at bounding box center [296, 13] width 40 height 27
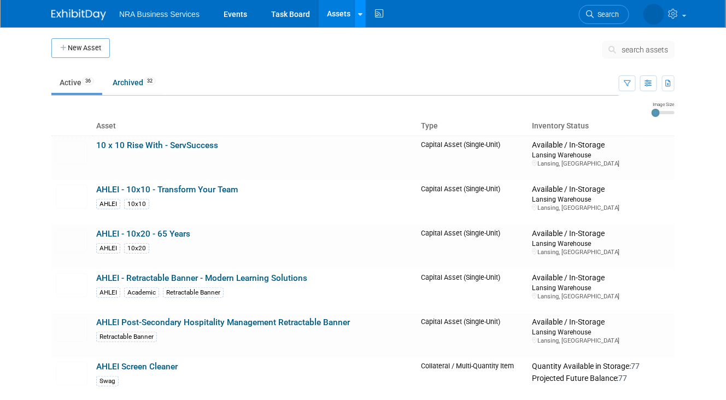
click at [360, 17] on div at bounding box center [360, 13] width 4 height 11
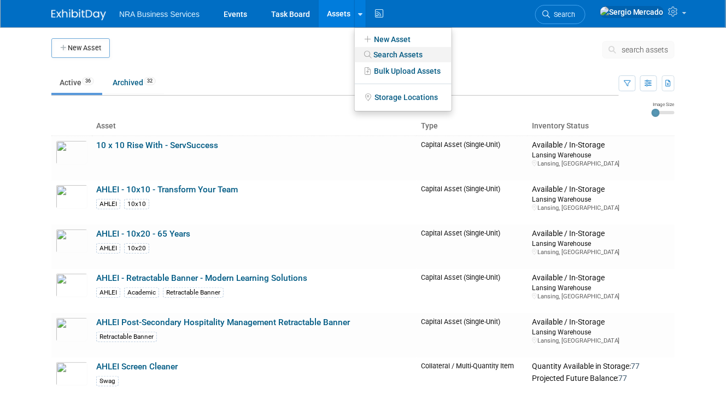
click at [389, 55] on link "Search Assets" at bounding box center [403, 54] width 97 height 15
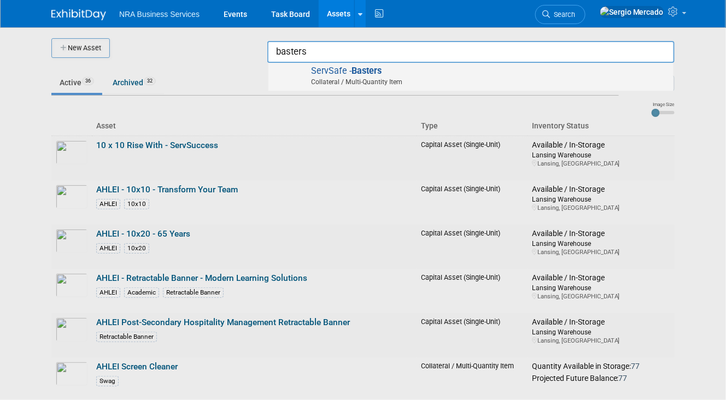
click at [354, 68] on strong "Basters" at bounding box center [367, 71] width 30 height 10
type input "ServSafe - Basters"
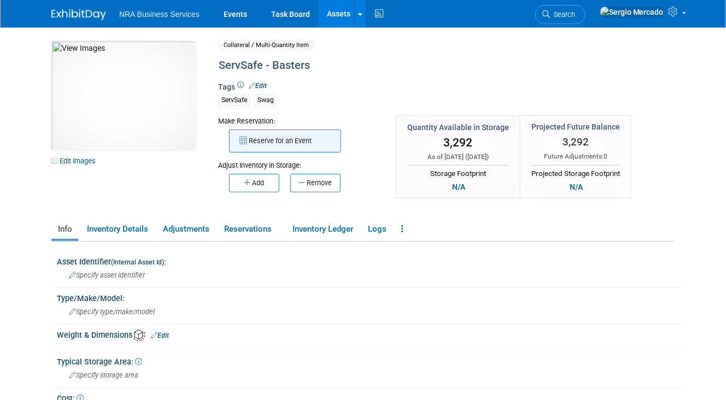
click at [283, 144] on button "Reserve for an Event" at bounding box center [285, 141] width 112 height 23
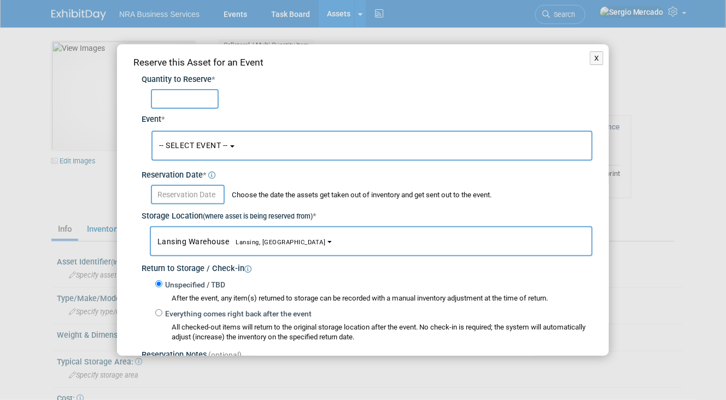
click at [282, 148] on button "-- SELECT EVENT --" at bounding box center [371, 146] width 441 height 30
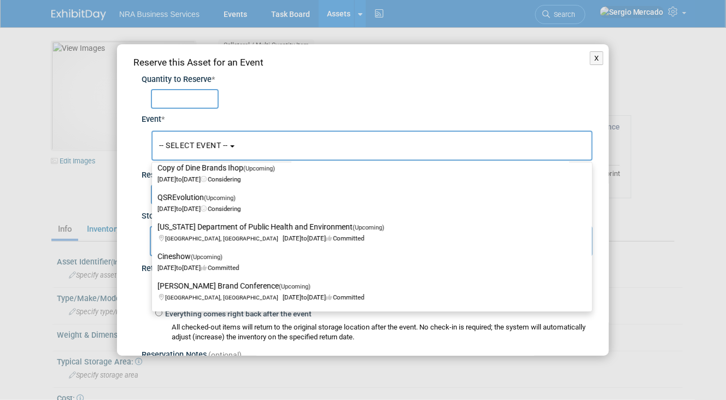
scroll to position [1038, 0]
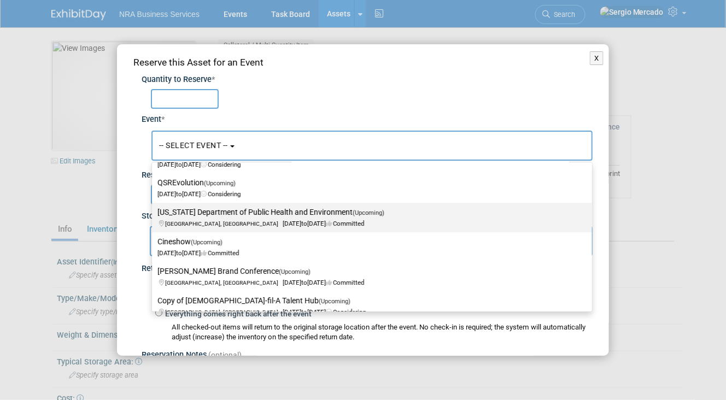
click at [307, 216] on label "[US_STATE] Department of Public Health and Environment (Upcoming) [GEOGRAPHIC_D…" at bounding box center [369, 217] width 424 height 25
click at [154, 216] on input "[US_STATE] Department of Public Health and Environment (Upcoming) [GEOGRAPHIC_D…" at bounding box center [150, 212] width 7 height 7
select select "11150334"
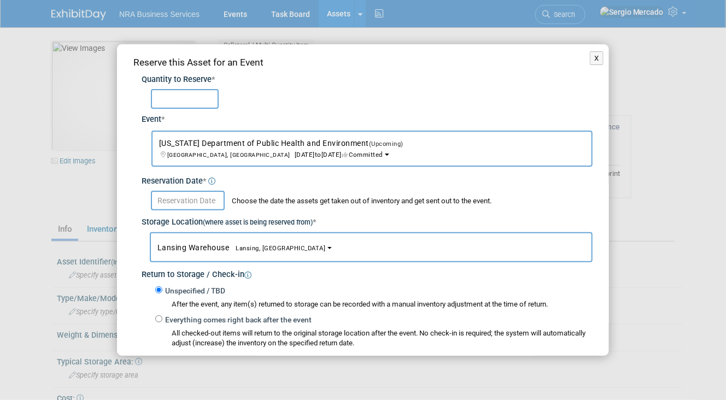
click at [197, 205] on body "NRA Business Services Events Task Board Assets New Asset" at bounding box center [363, 200] width 726 height 400
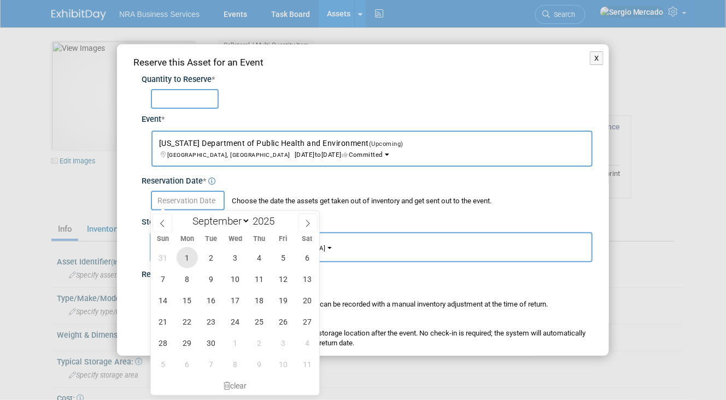
click at [182, 259] on span "1" at bounding box center [187, 257] width 21 height 21
type input "[DATE]"
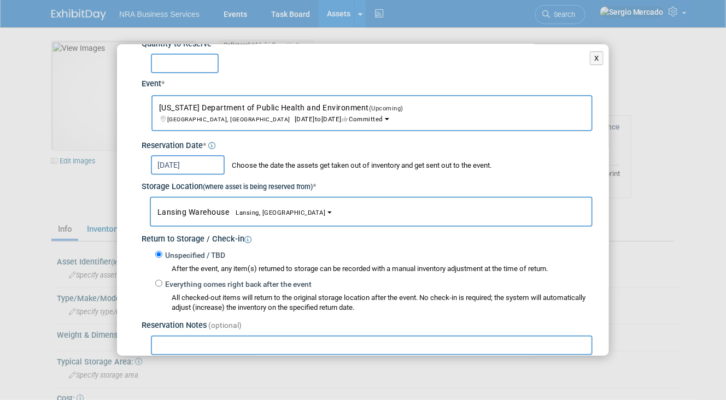
scroll to position [109, 0]
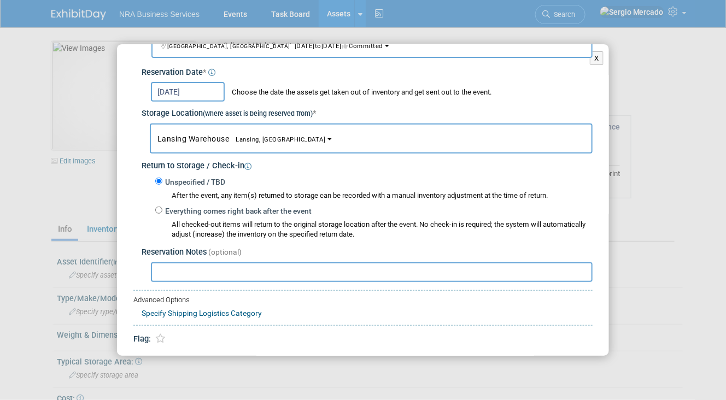
click at [230, 271] on input "text" at bounding box center [372, 272] width 442 height 20
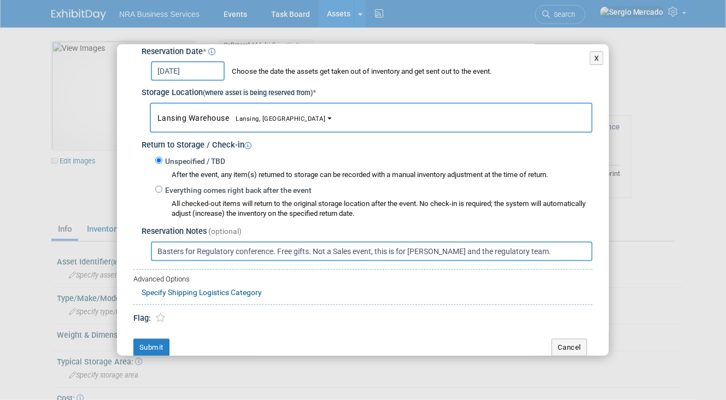
scroll to position [139, 0]
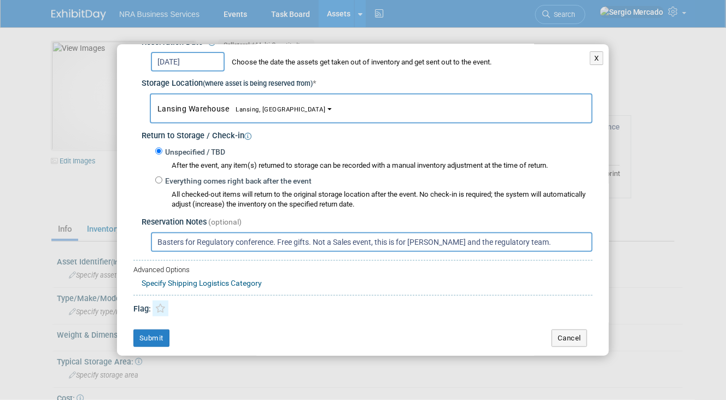
type input "Basters for Regulatory conference. Free gifts. Not a Sales event, this is for […"
click at [154, 306] on link at bounding box center [161, 309] width 16 height 16
click at [210, 280] on link "Specify Shipping Logistics Category" at bounding box center [202, 283] width 120 height 9
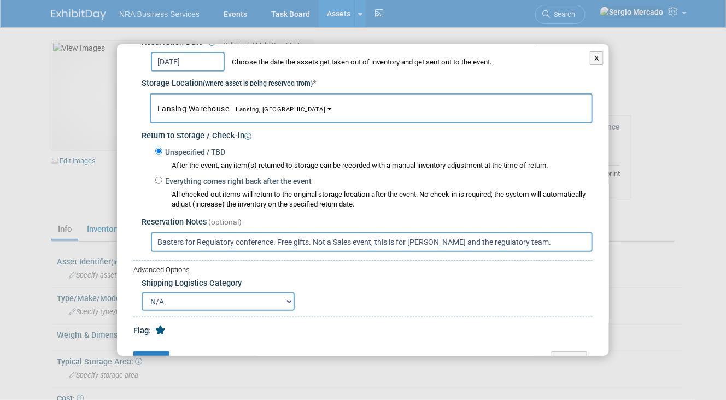
click at [206, 297] on select "N/A Advance Warehouse Direct Shipment Other" at bounding box center [218, 302] width 153 height 19
select select "3"
click at [142, 293] on select "N/A Advance Warehouse Direct Shipment Other" at bounding box center [218, 302] width 153 height 19
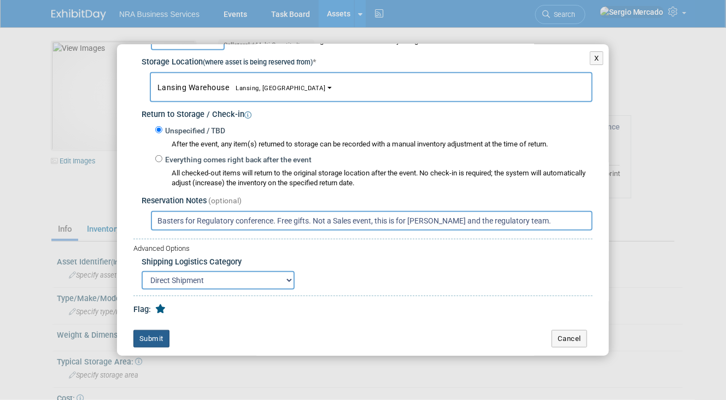
click at [160, 337] on button "Submit" at bounding box center [151, 338] width 36 height 17
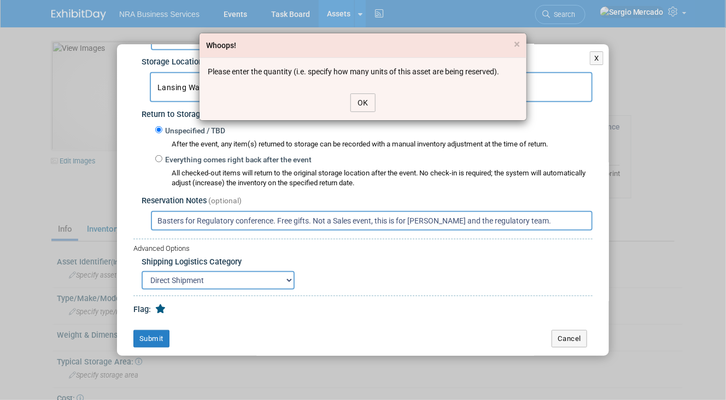
click at [359, 104] on button "OK" at bounding box center [363, 103] width 25 height 19
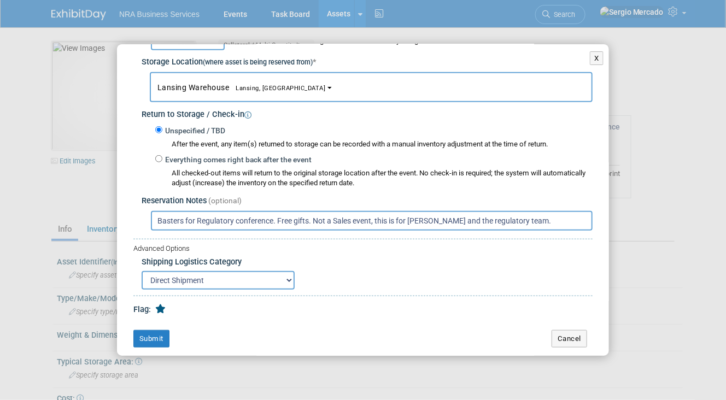
scroll to position [0, 0]
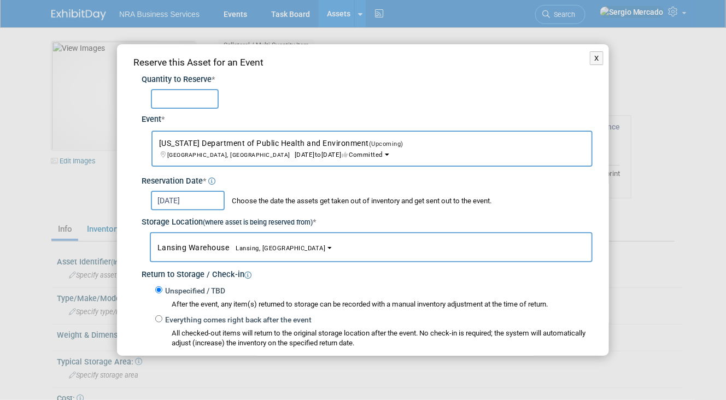
click at [213, 96] on input "text" at bounding box center [185, 99] width 68 height 20
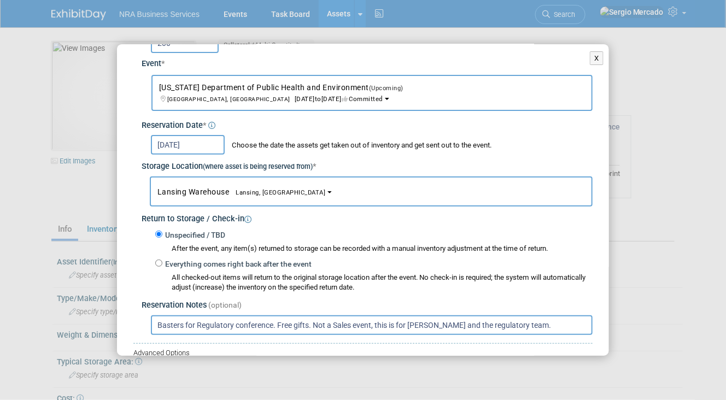
scroll to position [160, 0]
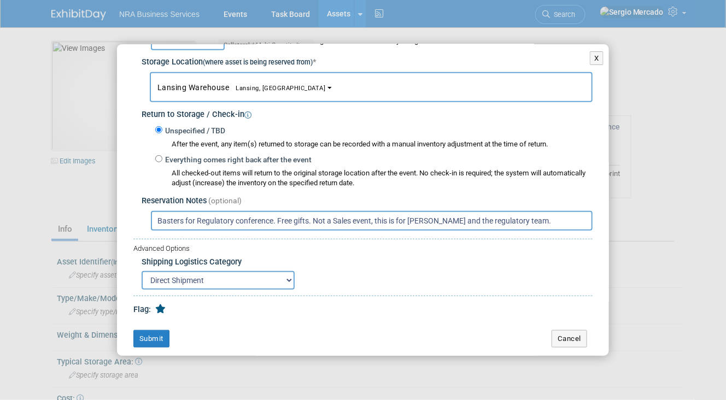
type input "200"
click at [149, 345] on div "Reserve this Asset for an Event Quantity to Reserve * 200 Event * -- SELECT EVE…" at bounding box center [363, 122] width 492 height 476
click at [149, 339] on button "Submit" at bounding box center [151, 338] width 36 height 17
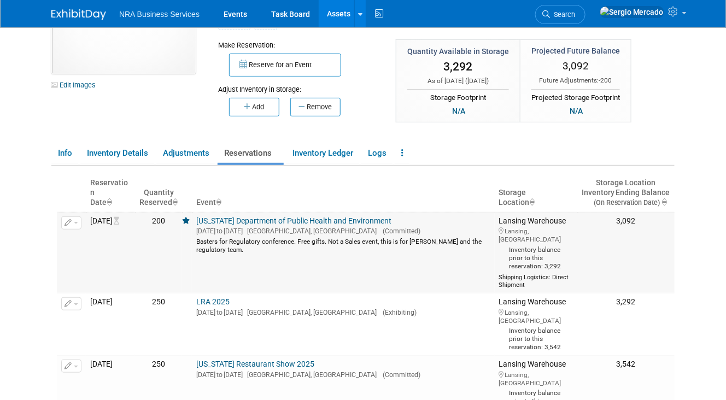
scroll to position [109, 0]
